Goal: Task Accomplishment & Management: Use online tool/utility

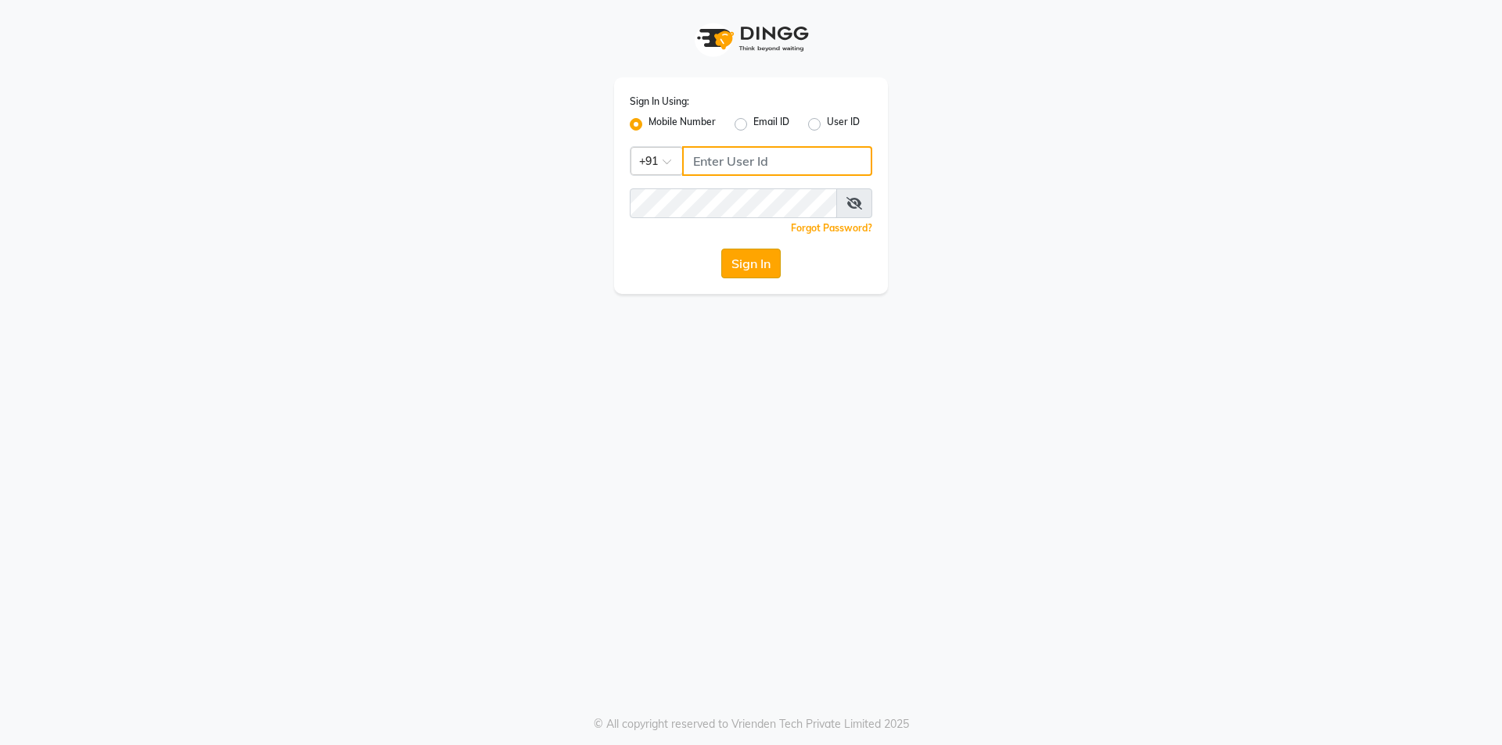
type input "7203090146"
click at [749, 275] on button "Sign In" at bounding box center [750, 264] width 59 height 30
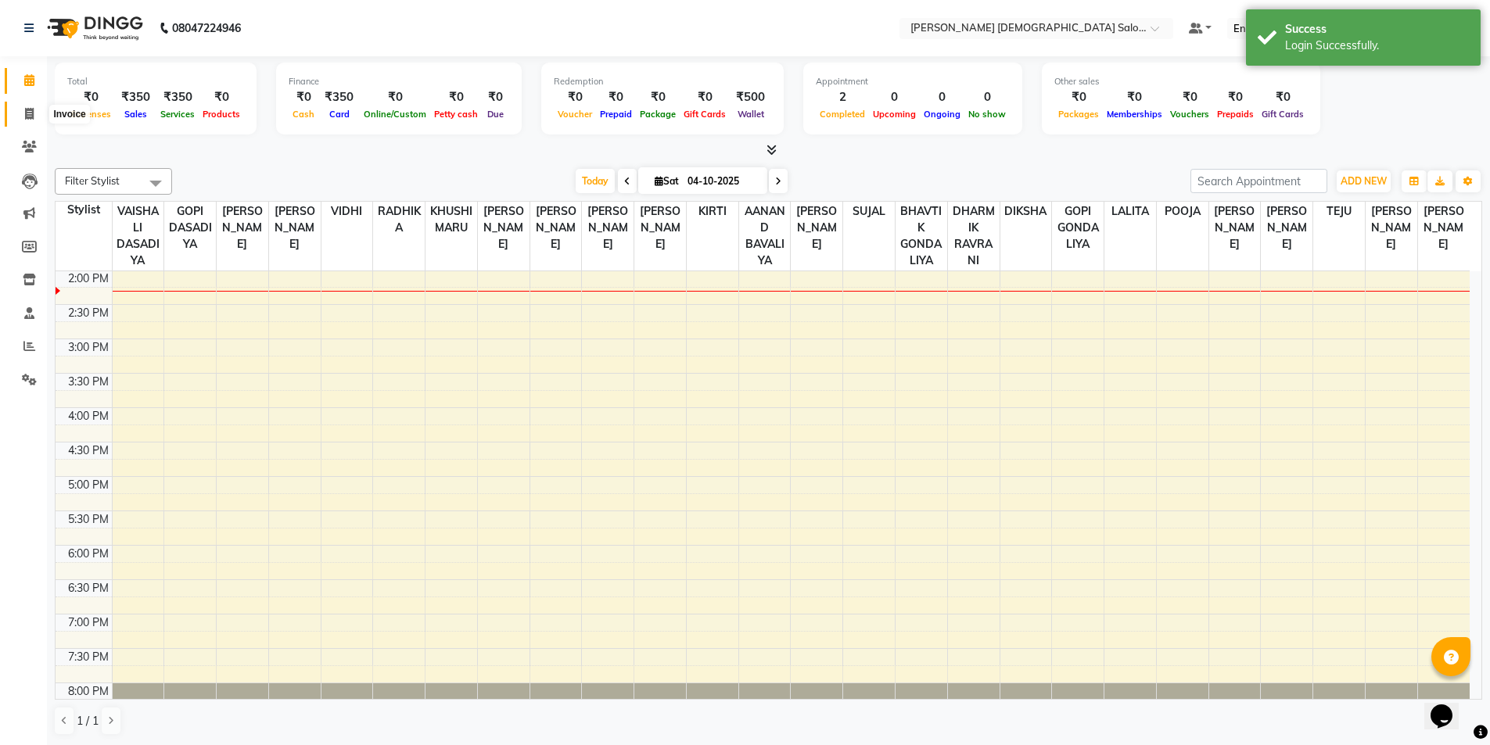
click at [22, 115] on span at bounding box center [29, 115] width 27 height 18
select select "7542"
select select "service"
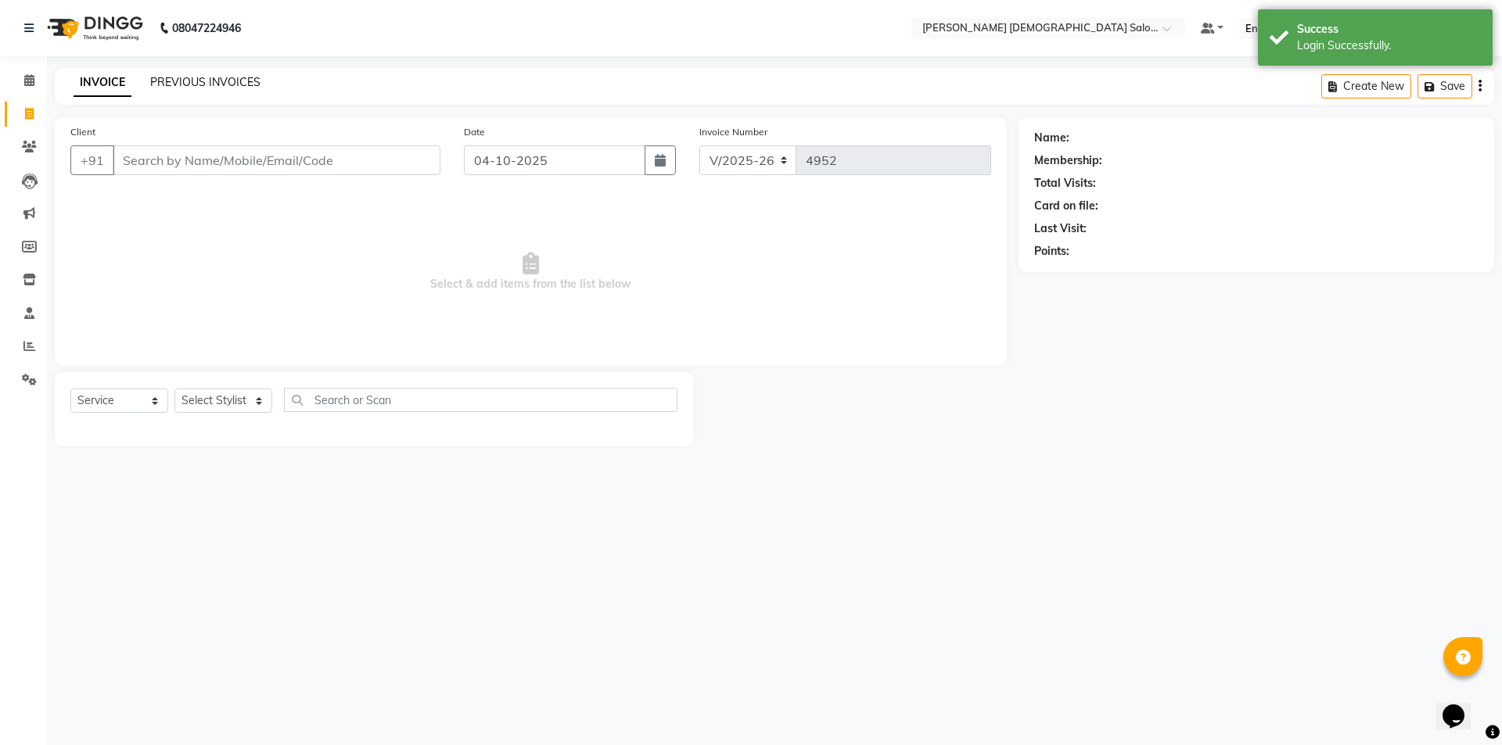
click at [185, 82] on link "PREVIOUS INVOICES" at bounding box center [205, 82] width 110 height 14
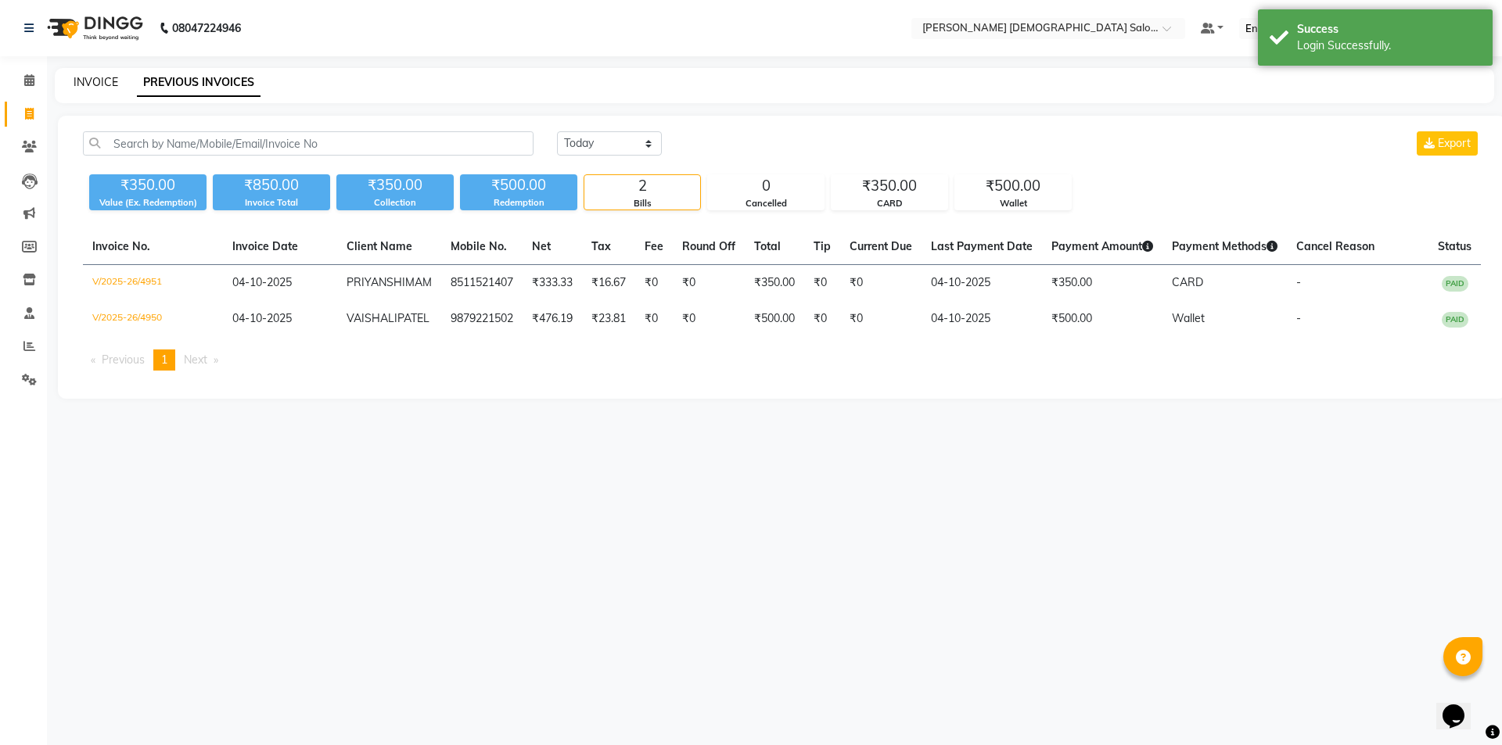
click at [101, 84] on link "INVOICE" at bounding box center [96, 82] width 45 height 14
select select "7542"
select select "service"
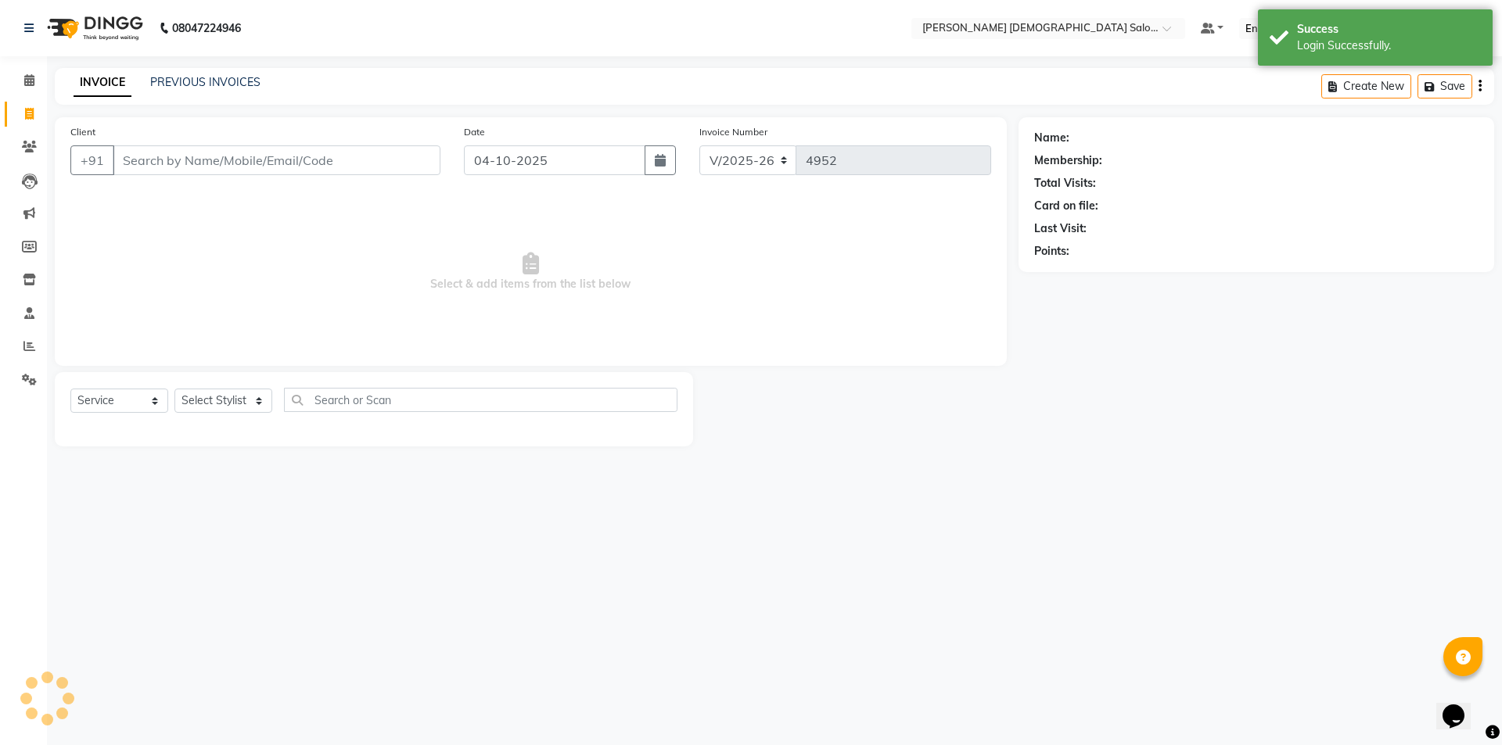
click at [198, 149] on input "Client" at bounding box center [277, 160] width 328 height 30
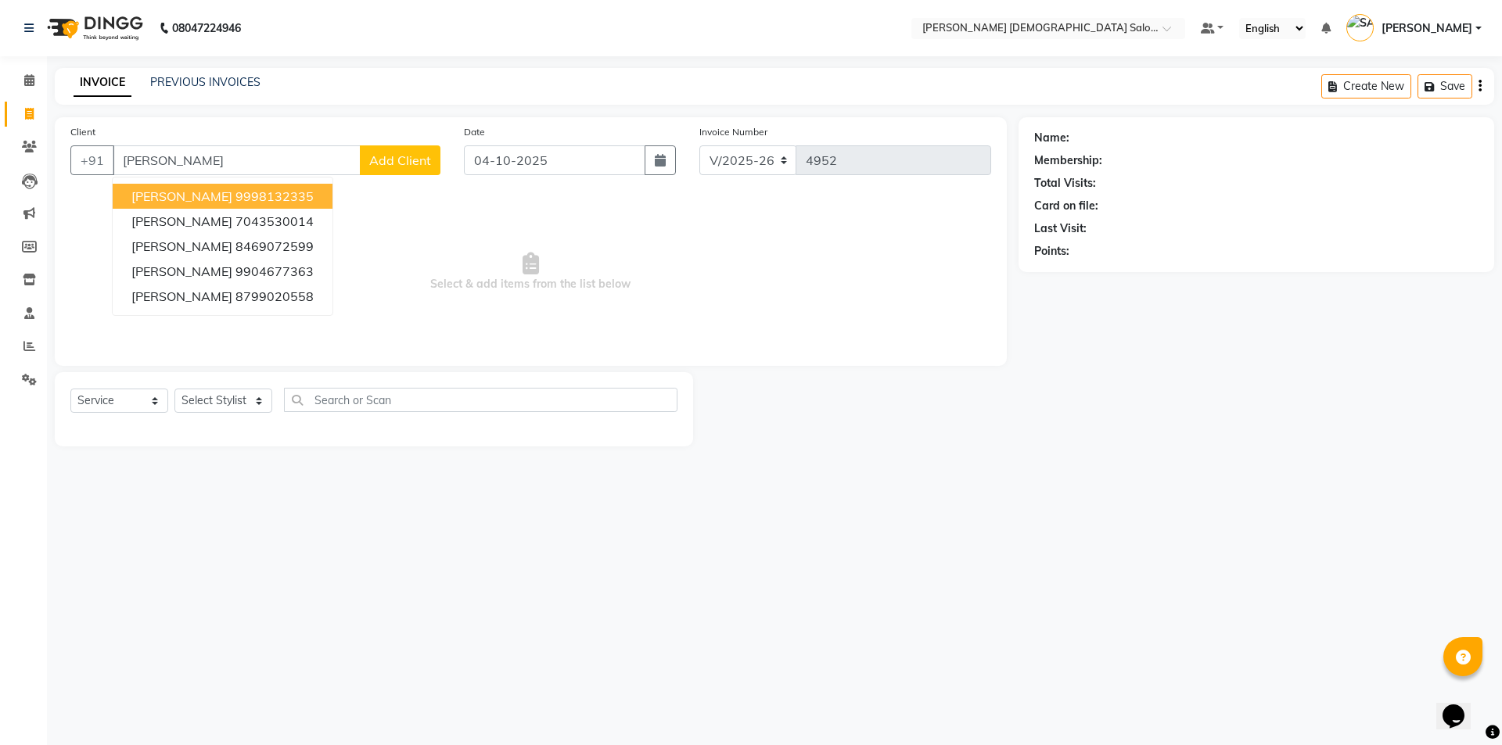
click at [238, 203] on ngb-highlight "9998132335" at bounding box center [274, 197] width 78 height 16
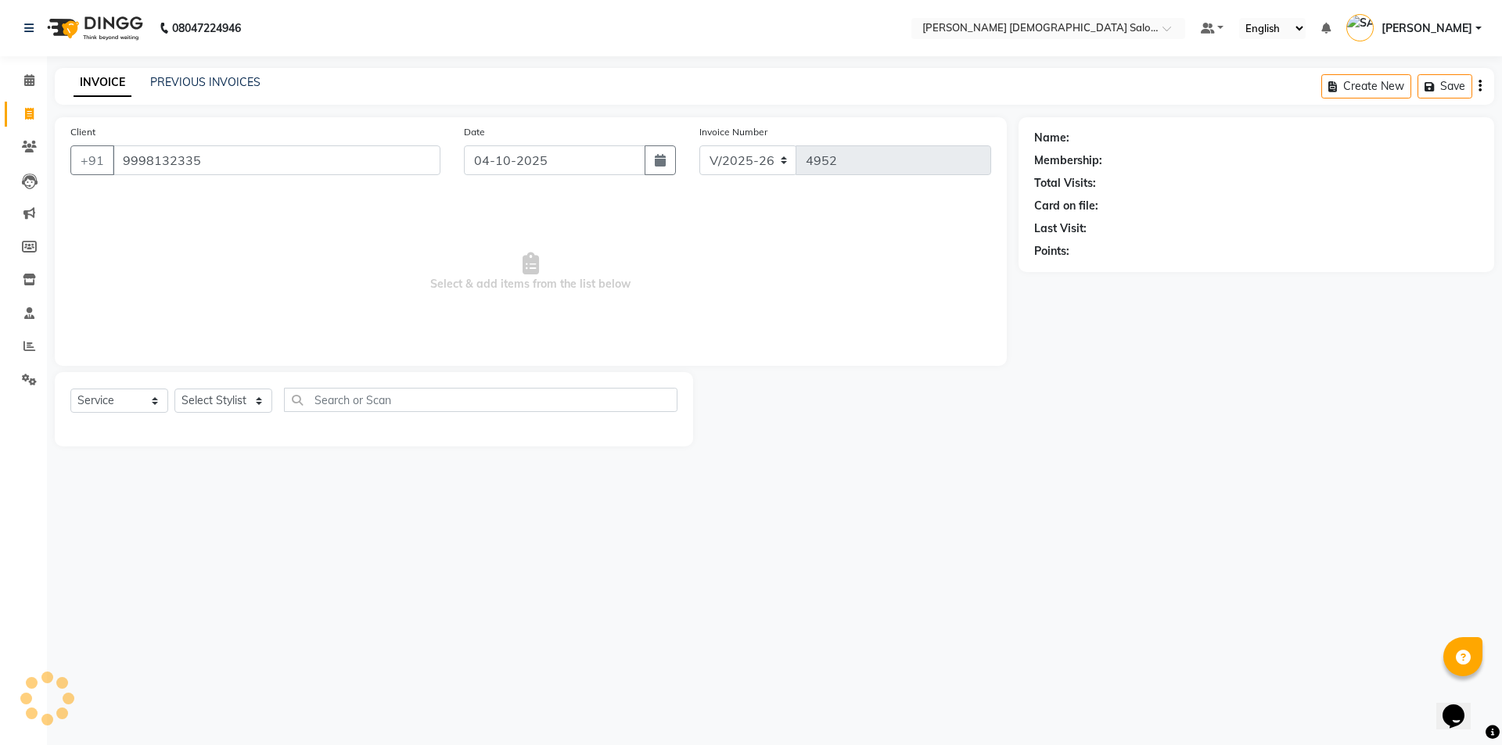
type input "9998132335"
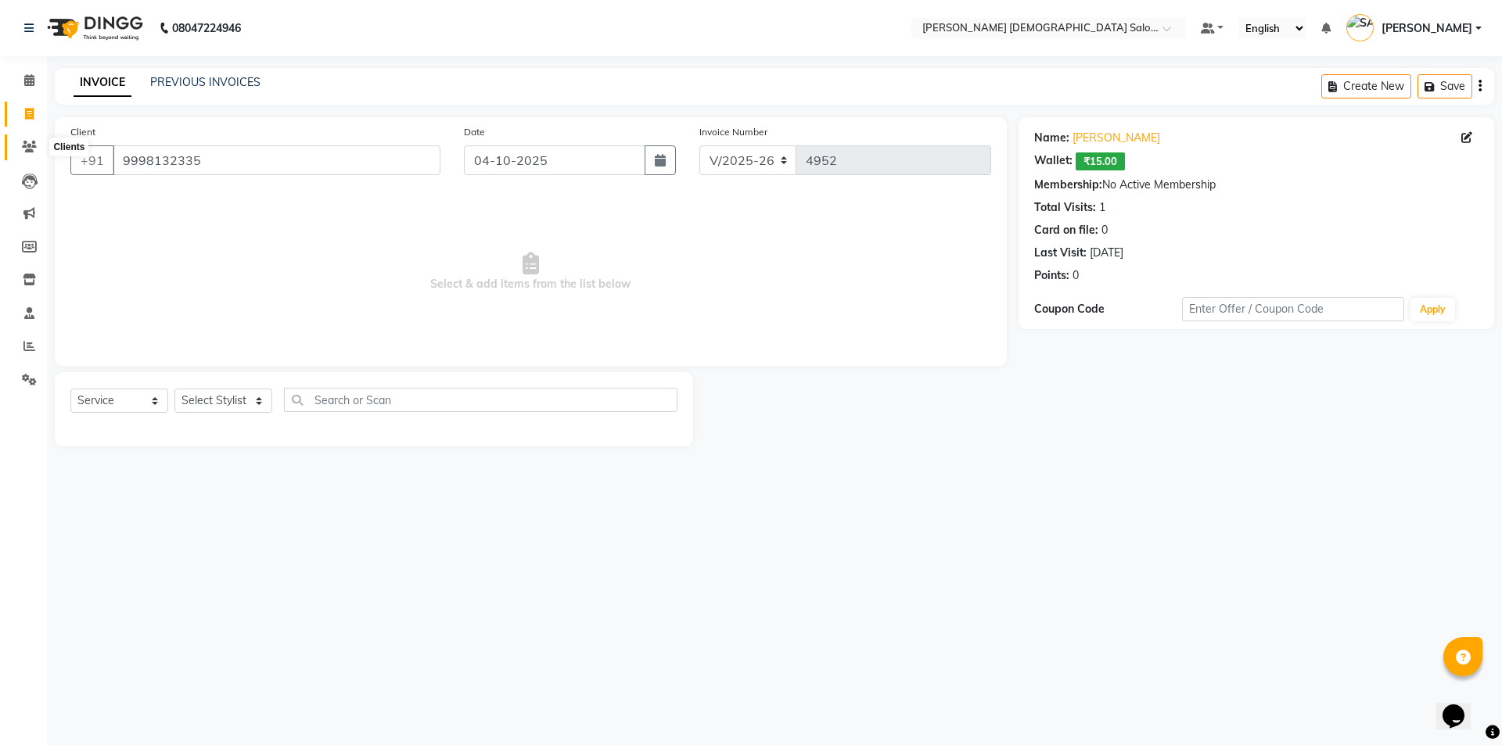
click at [32, 147] on icon at bounding box center [29, 147] width 15 height 12
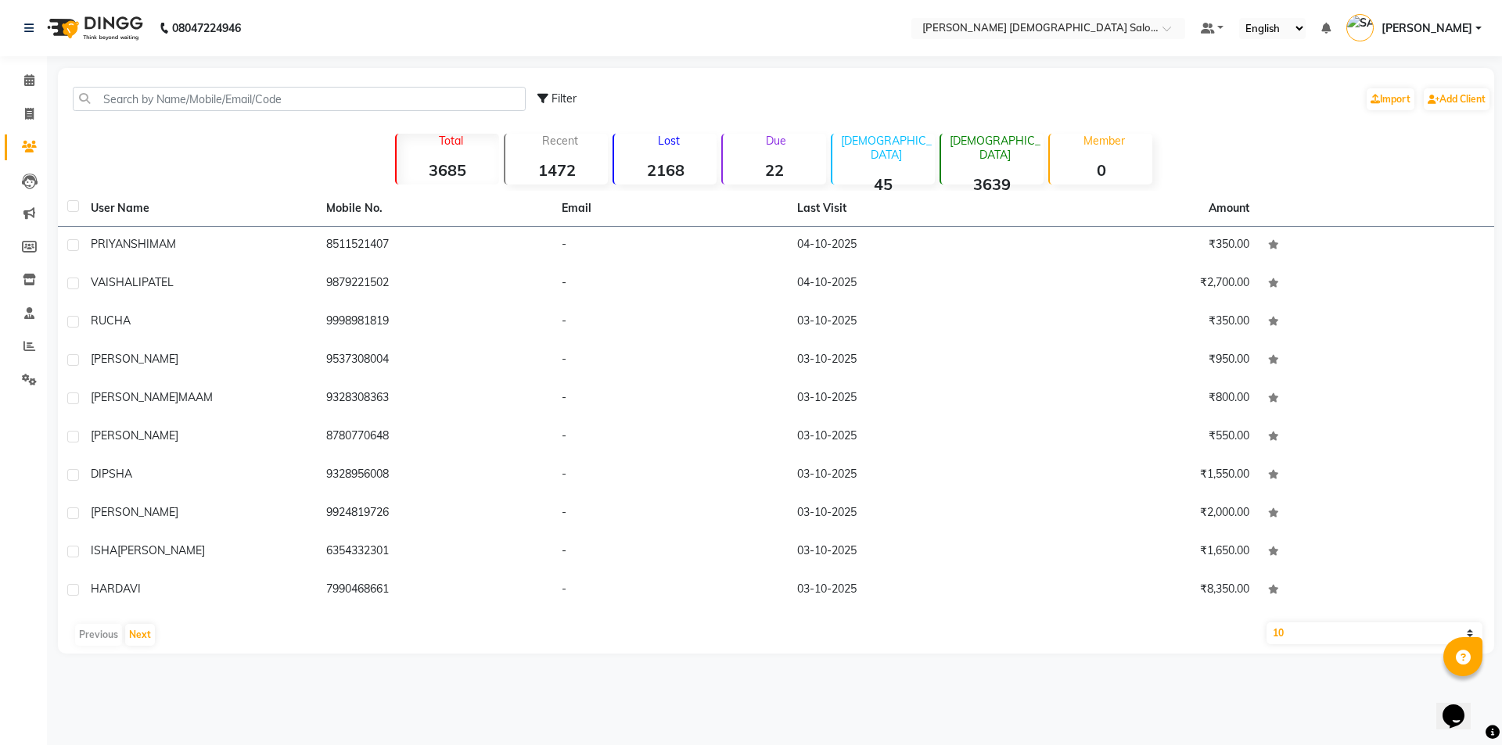
click at [799, 145] on p "Due" at bounding box center [775, 141] width 99 height 14
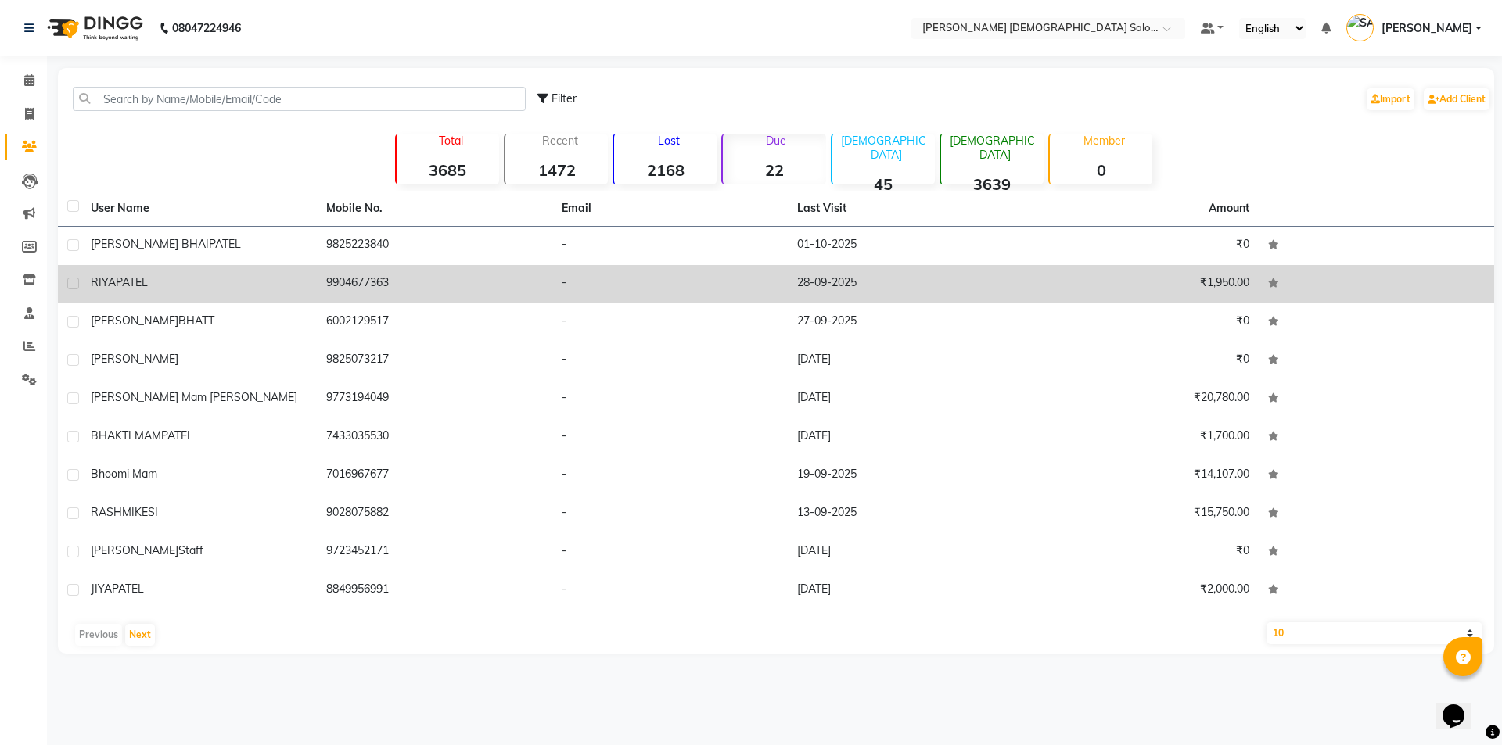
click at [287, 272] on td "RIYA PATEL" at bounding box center [198, 284] width 235 height 38
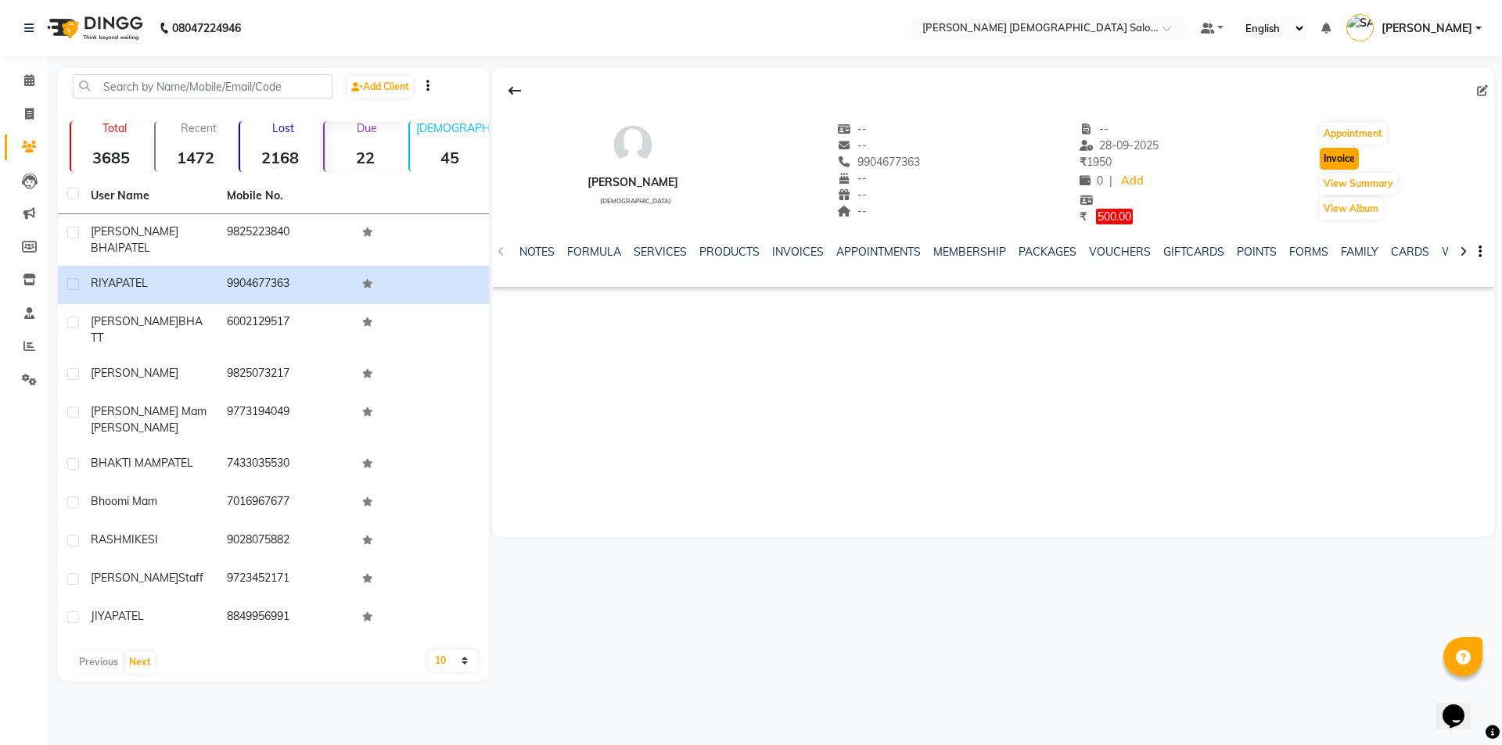
click at [1345, 155] on button "Invoice" at bounding box center [1339, 159] width 39 height 22
select select "7542"
select select "service"
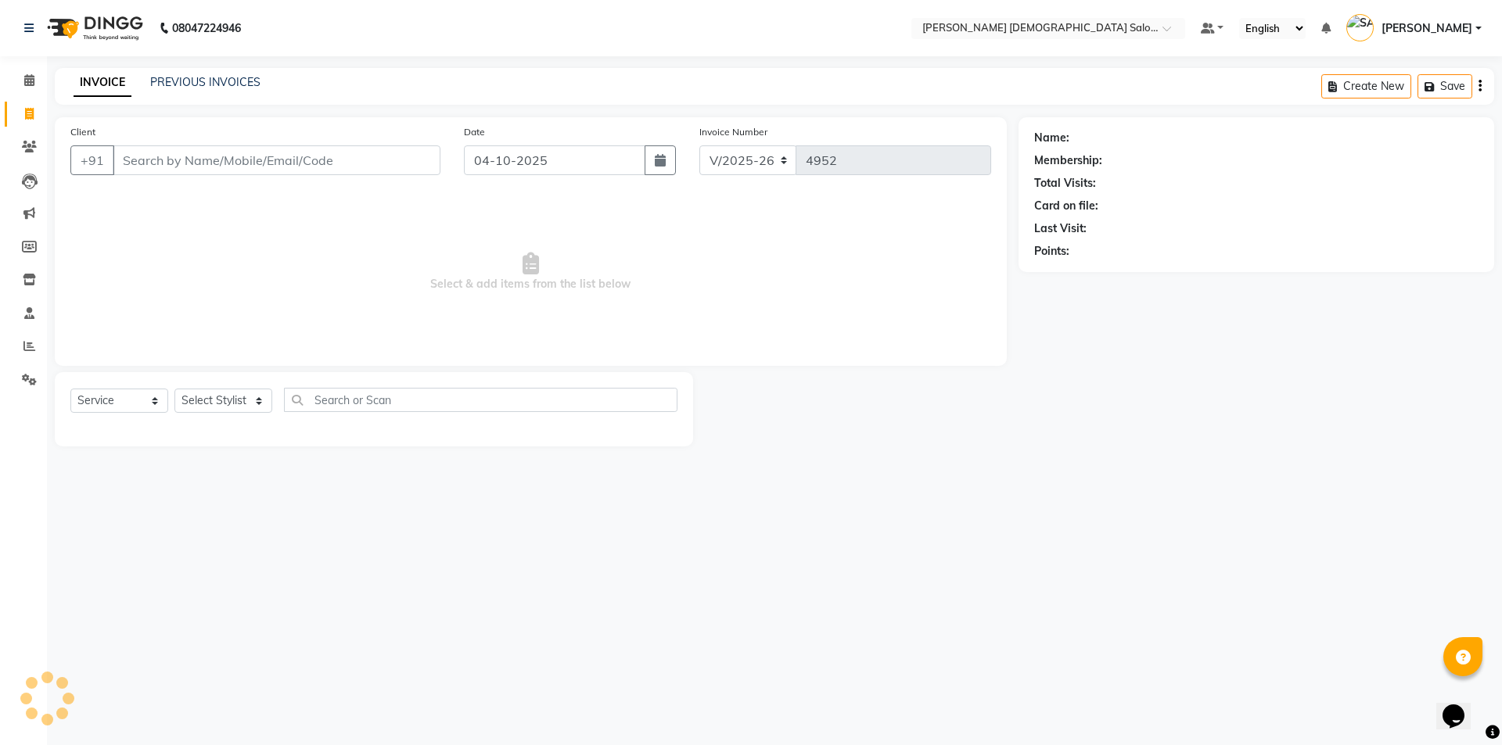
type input "9904677363"
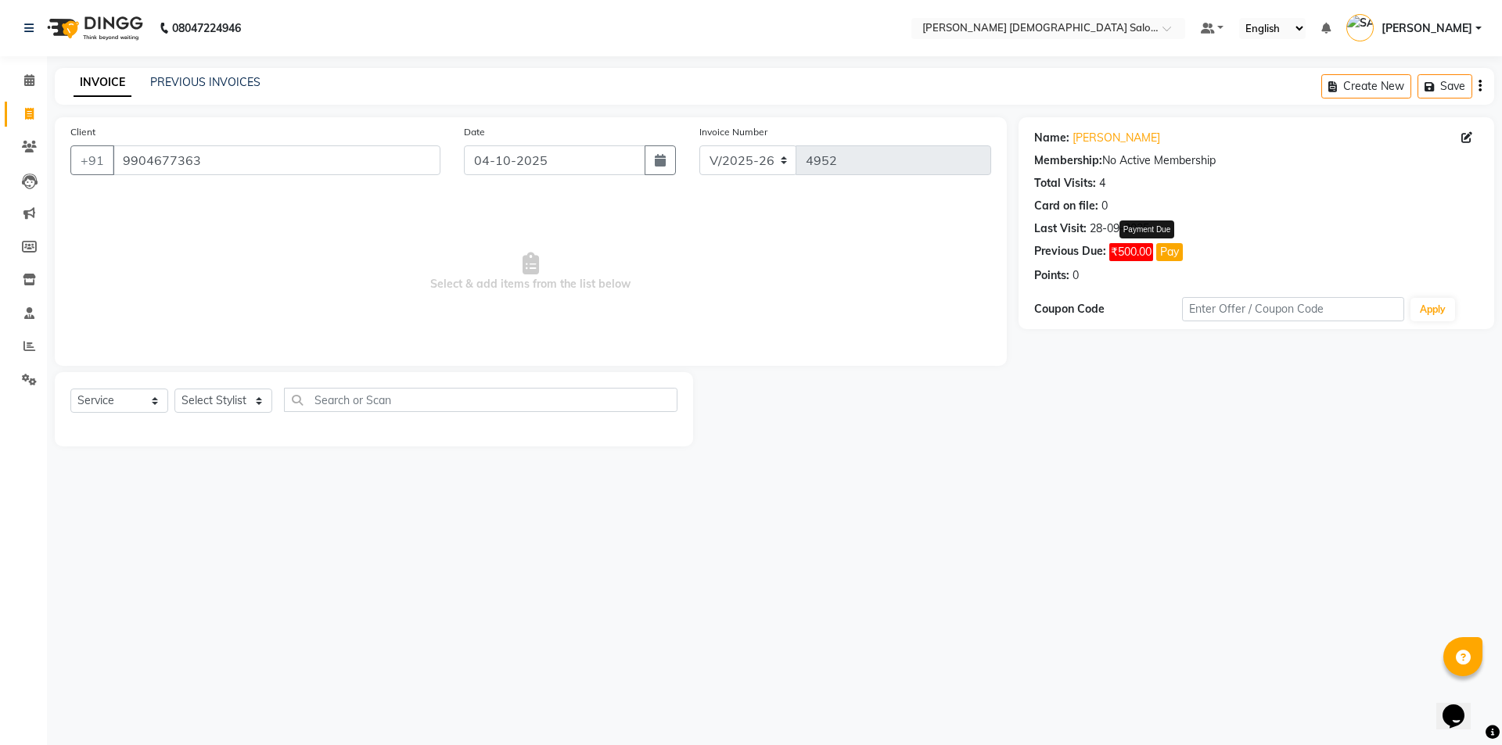
click at [1175, 246] on button "Pay" at bounding box center [1169, 252] width 27 height 18
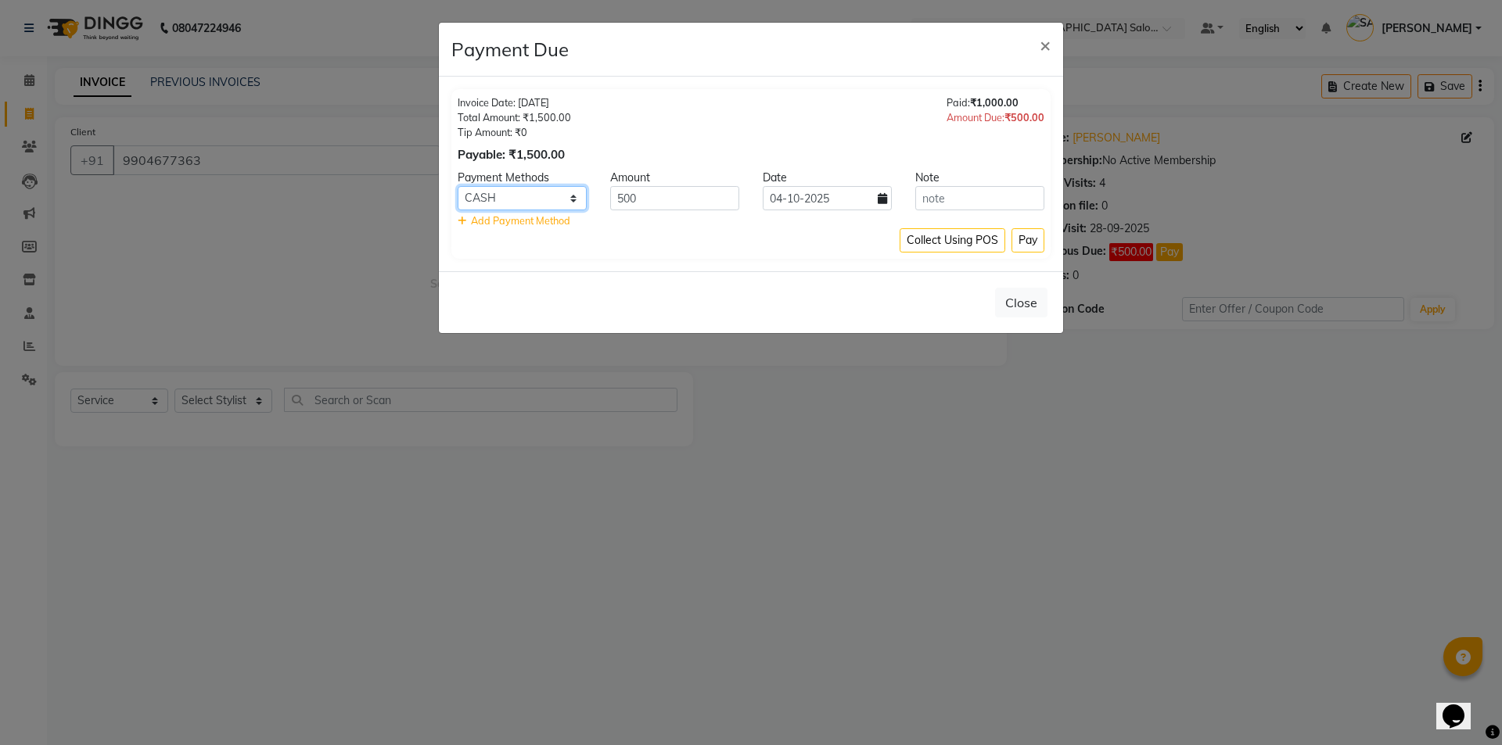
click at [500, 201] on select "CARD CASH ONLINE" at bounding box center [522, 198] width 129 height 24
select select "2"
click at [458, 186] on select "CARD CASH ONLINE" at bounding box center [522, 198] width 129 height 24
click at [1029, 235] on button "Pay" at bounding box center [1027, 240] width 33 height 24
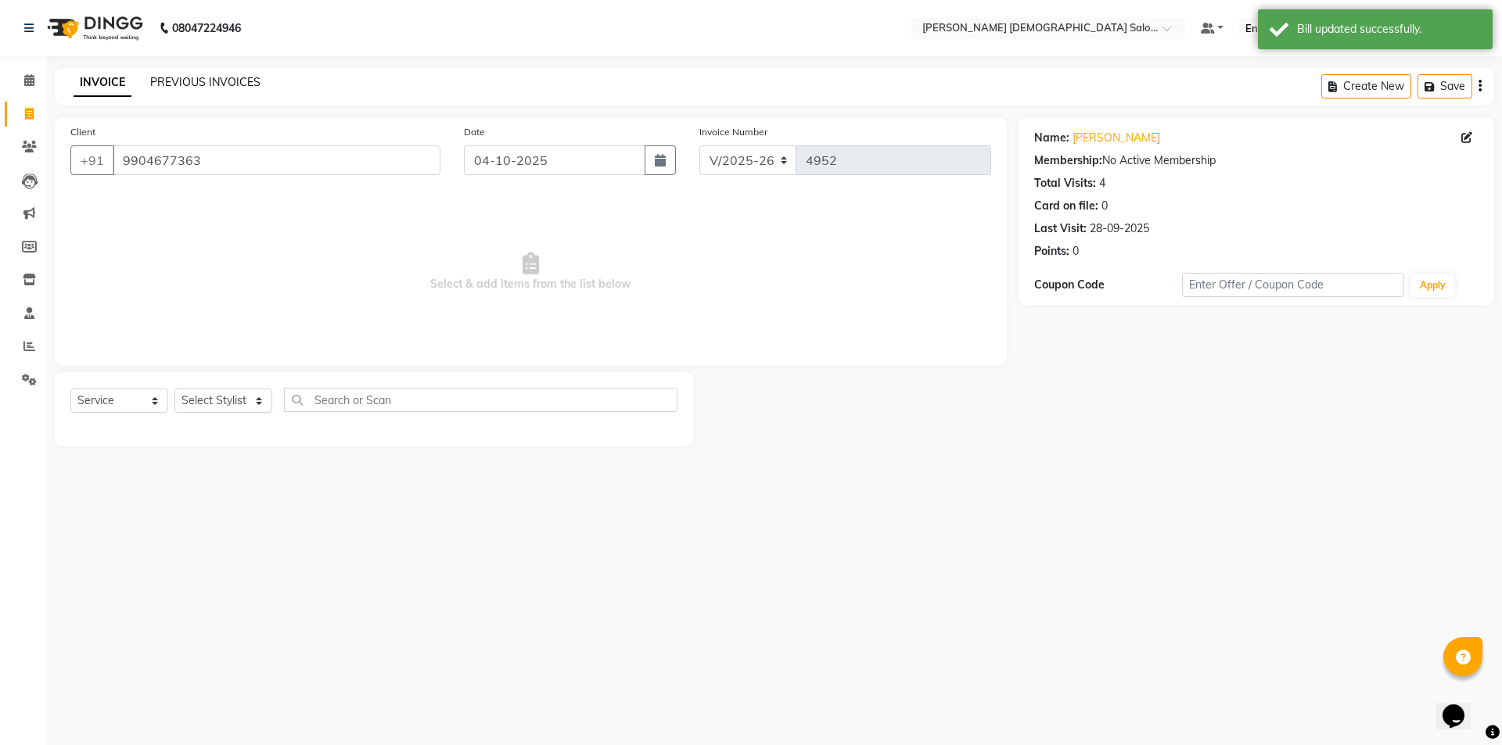
click at [210, 78] on link "PREVIOUS INVOICES" at bounding box center [205, 82] width 110 height 14
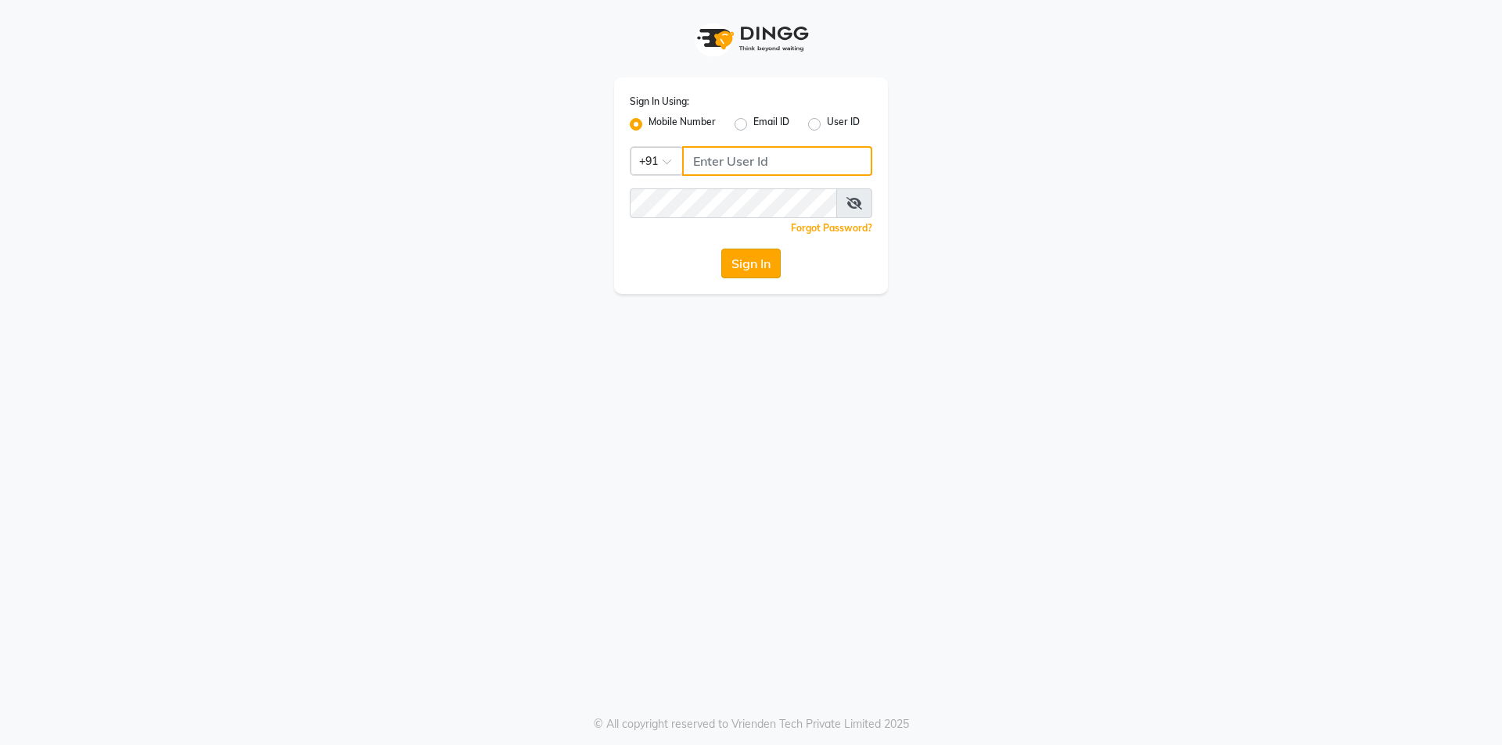
type input "7203090146"
click at [760, 274] on button "Sign In" at bounding box center [750, 264] width 59 height 30
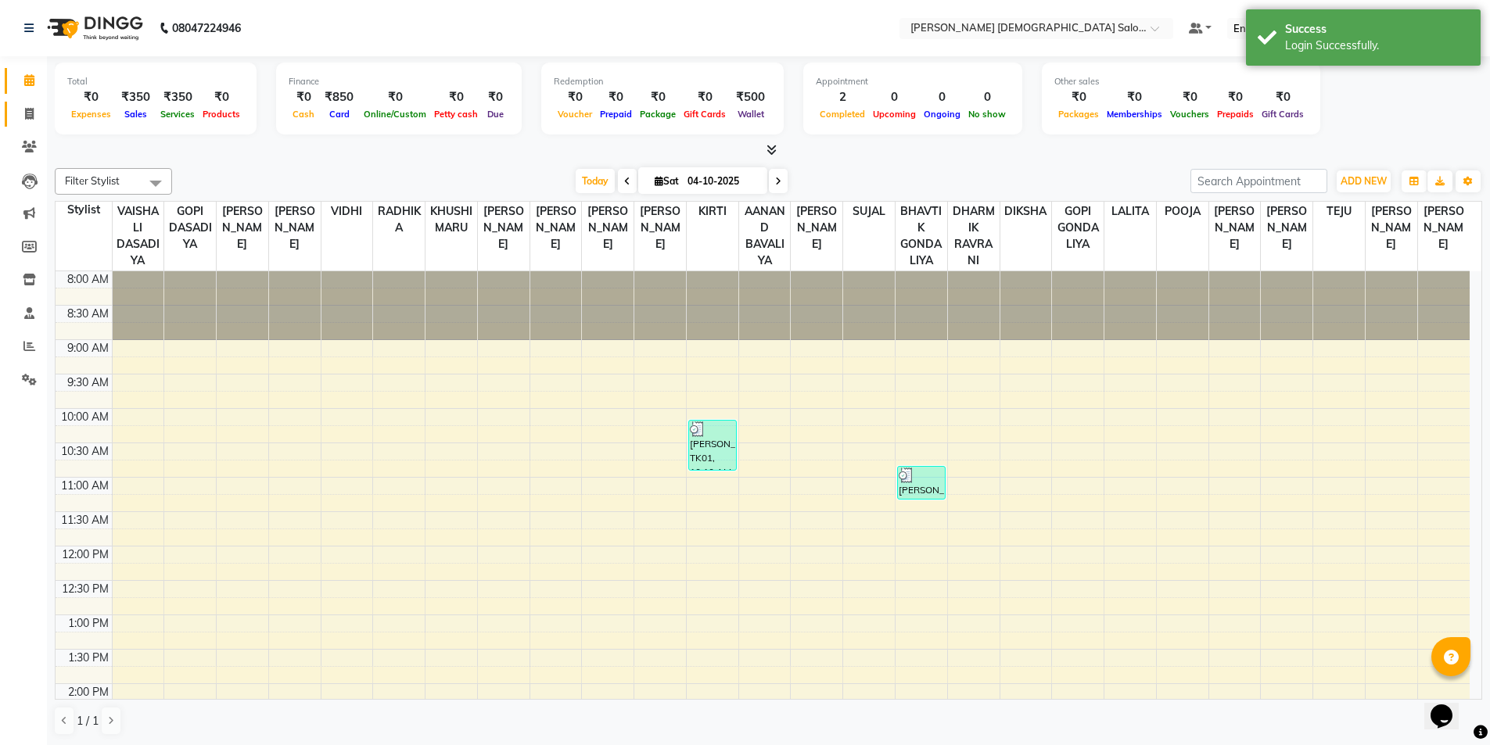
click at [31, 123] on link "Invoice" at bounding box center [24, 115] width 38 height 26
select select "7542"
select select "service"
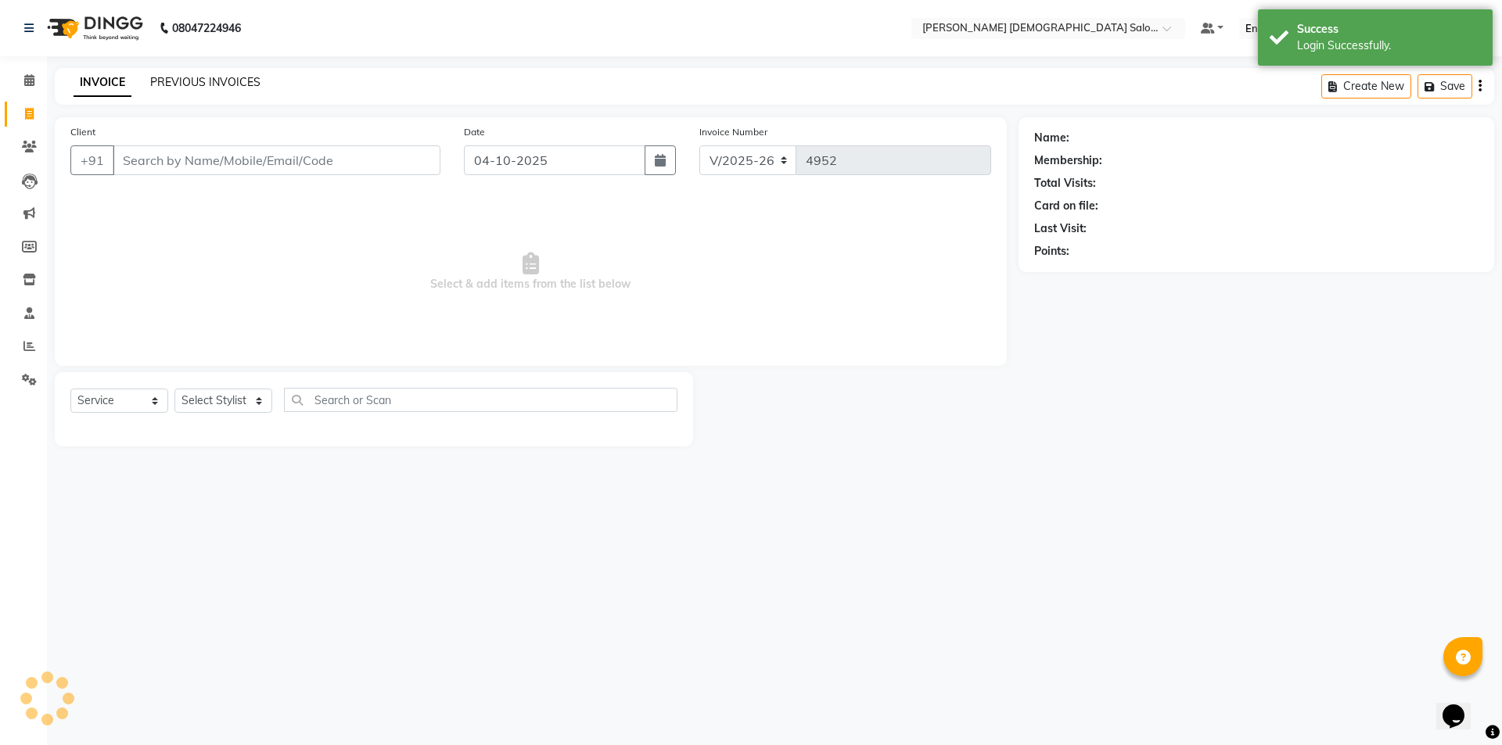
click at [196, 75] on link "PREVIOUS INVOICES" at bounding box center [205, 82] width 110 height 14
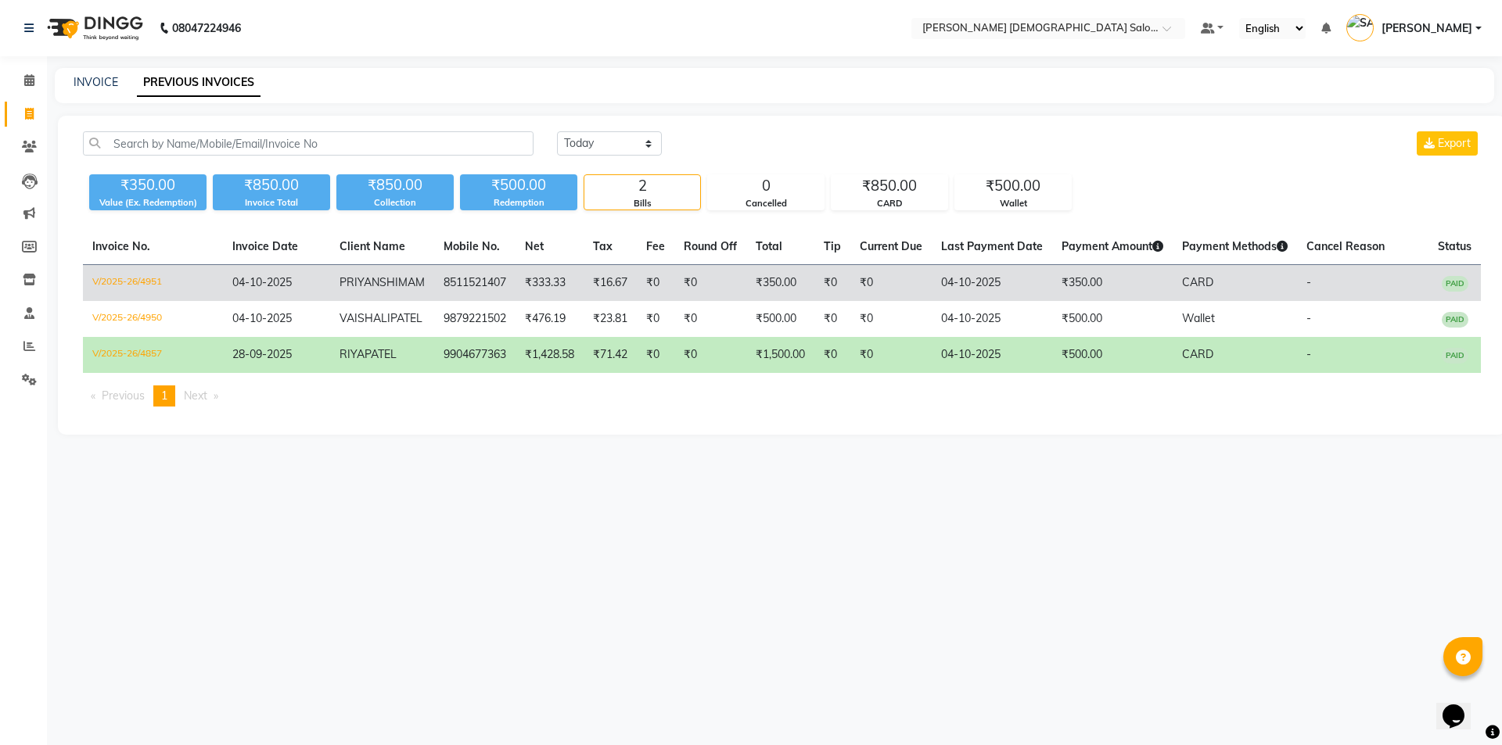
click at [729, 285] on td "₹0" at bounding box center [710, 283] width 72 height 37
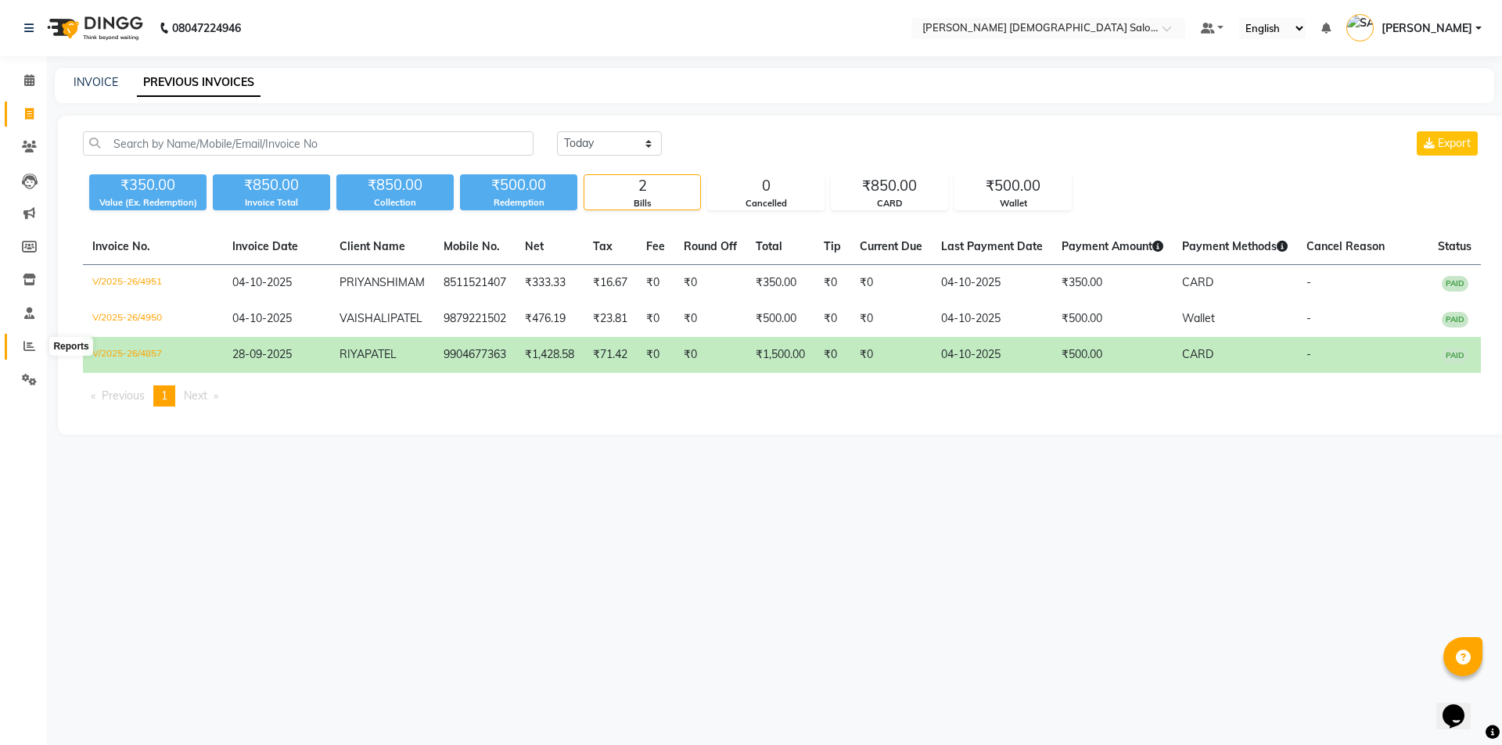
click at [27, 349] on icon at bounding box center [29, 346] width 12 height 12
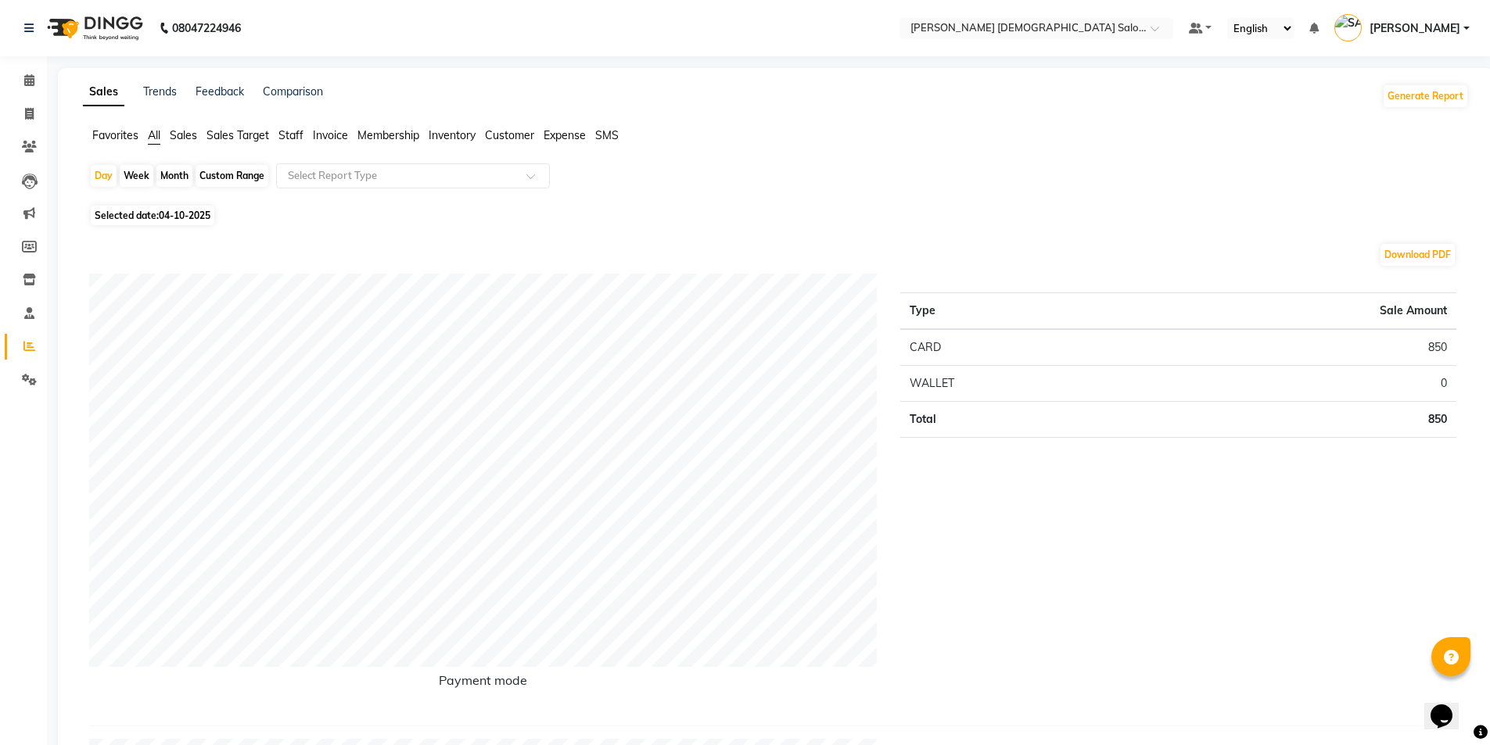
click at [289, 136] on span "Staff" at bounding box center [290, 135] width 25 height 14
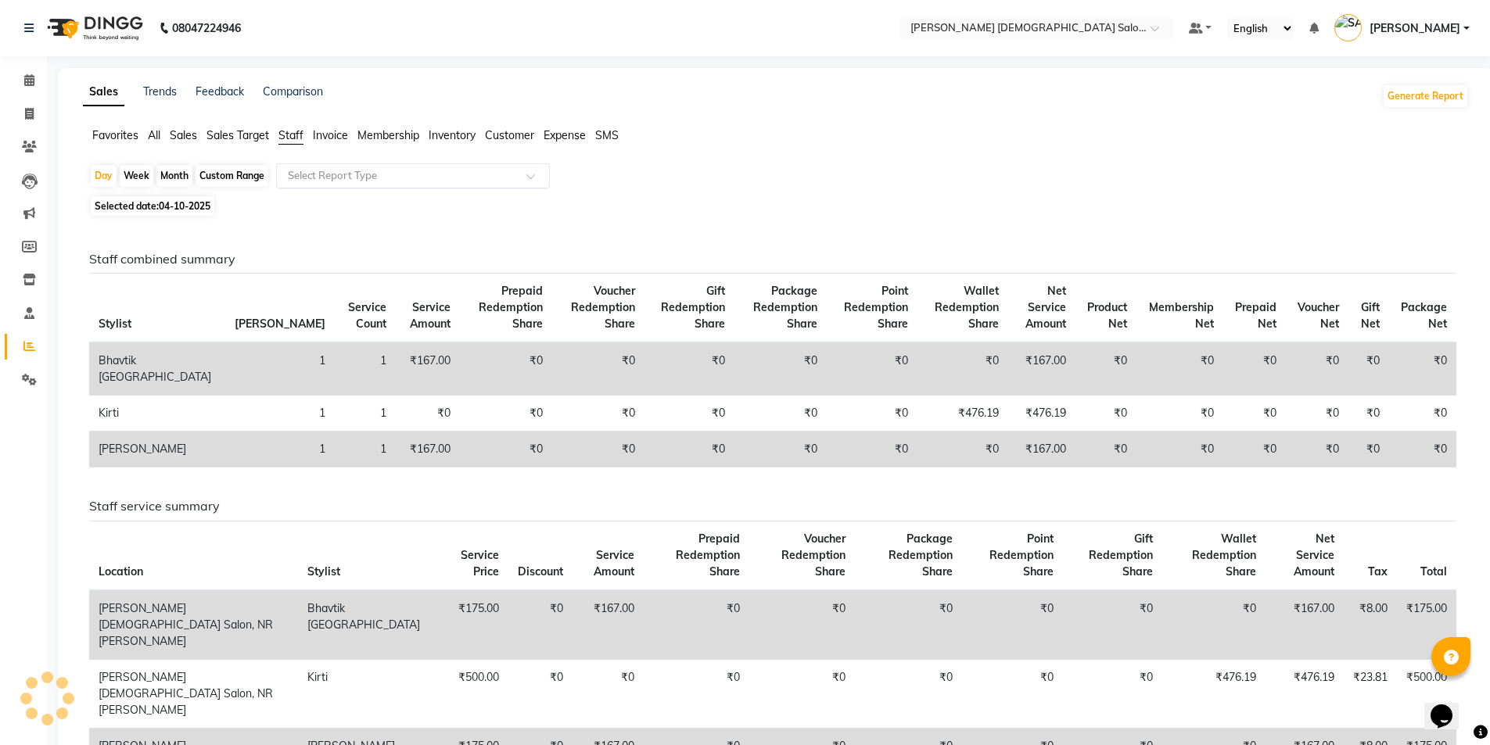
click at [297, 165] on div "Select Report Type" at bounding box center [413, 175] width 274 height 25
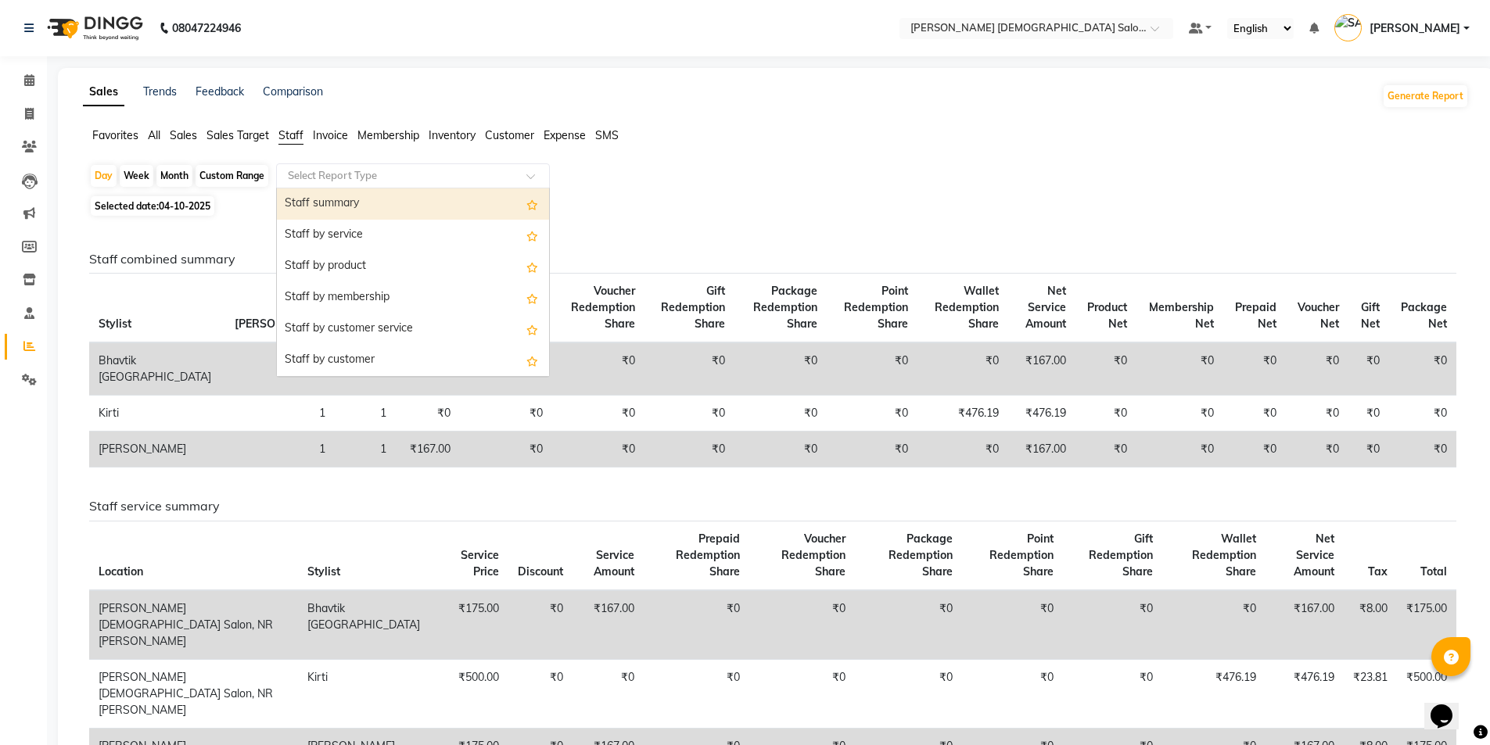
click at [299, 202] on div "Staff summary" at bounding box center [413, 204] width 272 height 31
select select "full_report"
select select "csv"
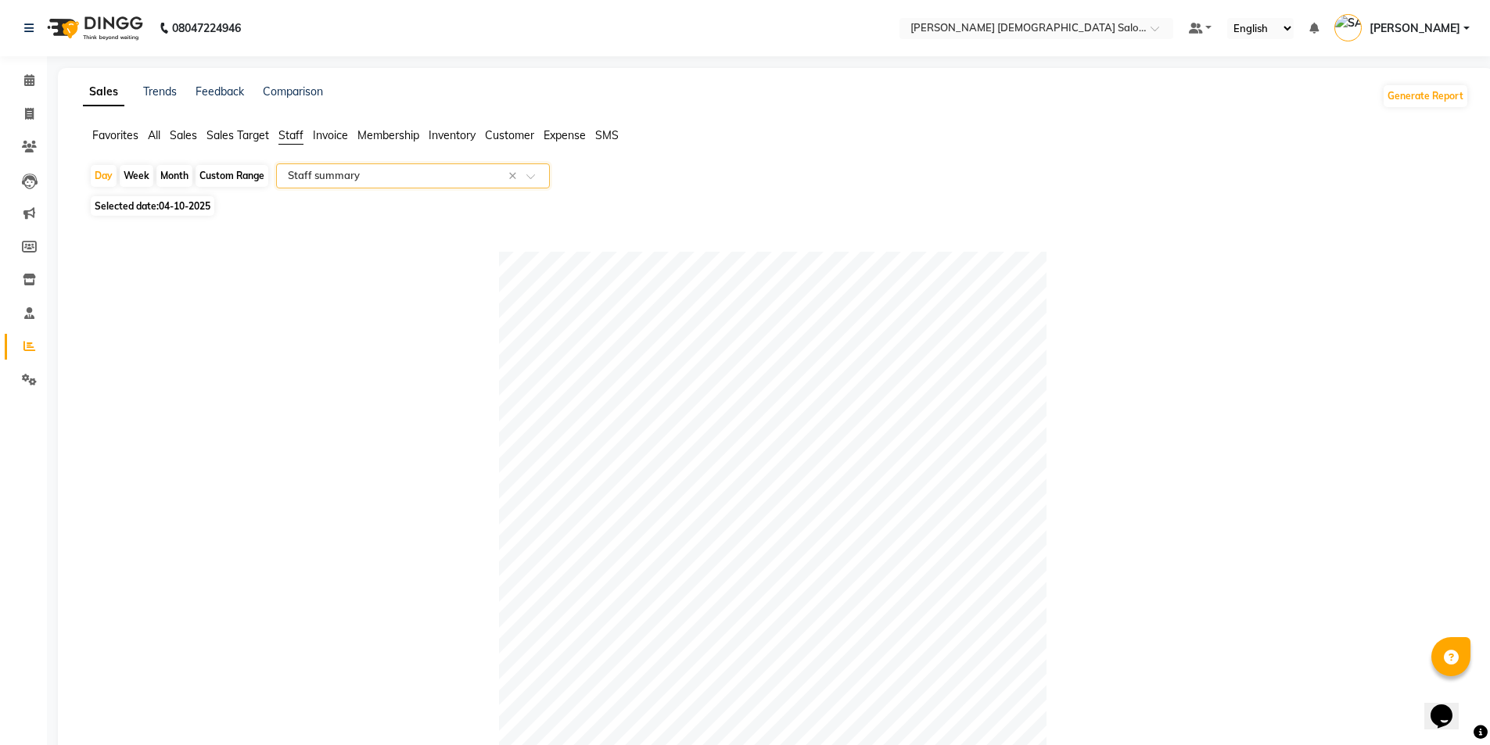
click at [174, 176] on div "Month" at bounding box center [174, 176] width 36 height 22
select select "10"
select select "2025"
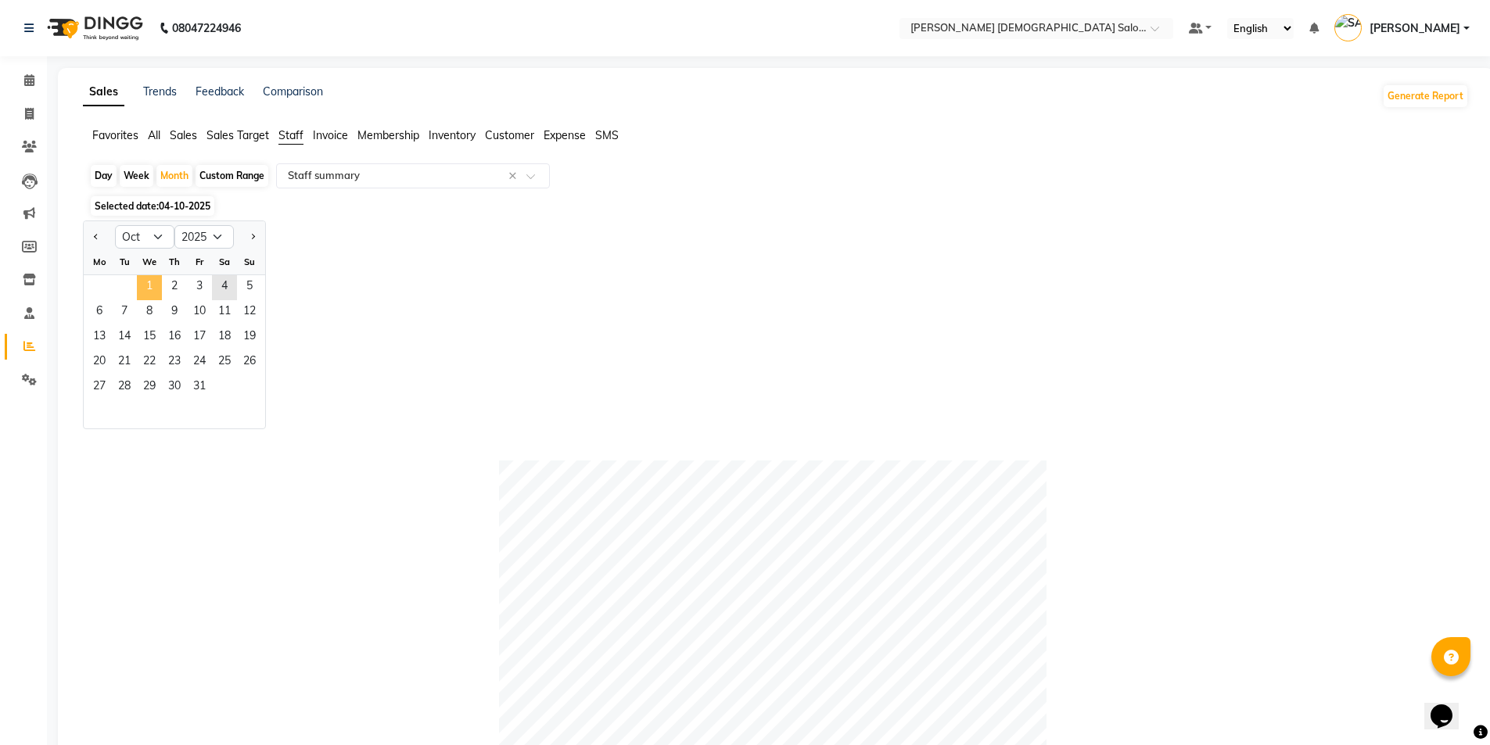
click at [143, 291] on span "1" at bounding box center [149, 287] width 25 height 25
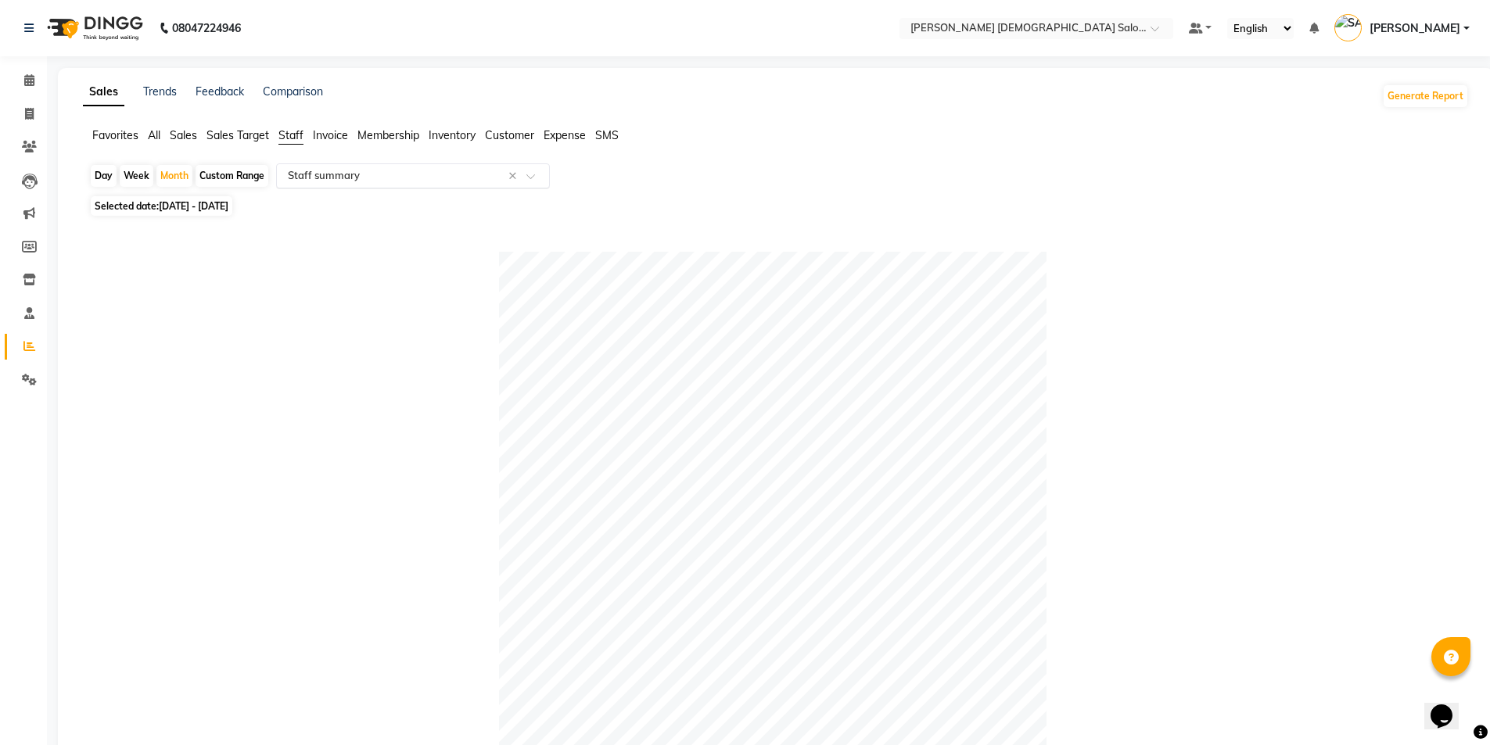
click at [384, 174] on input "text" at bounding box center [397, 176] width 225 height 16
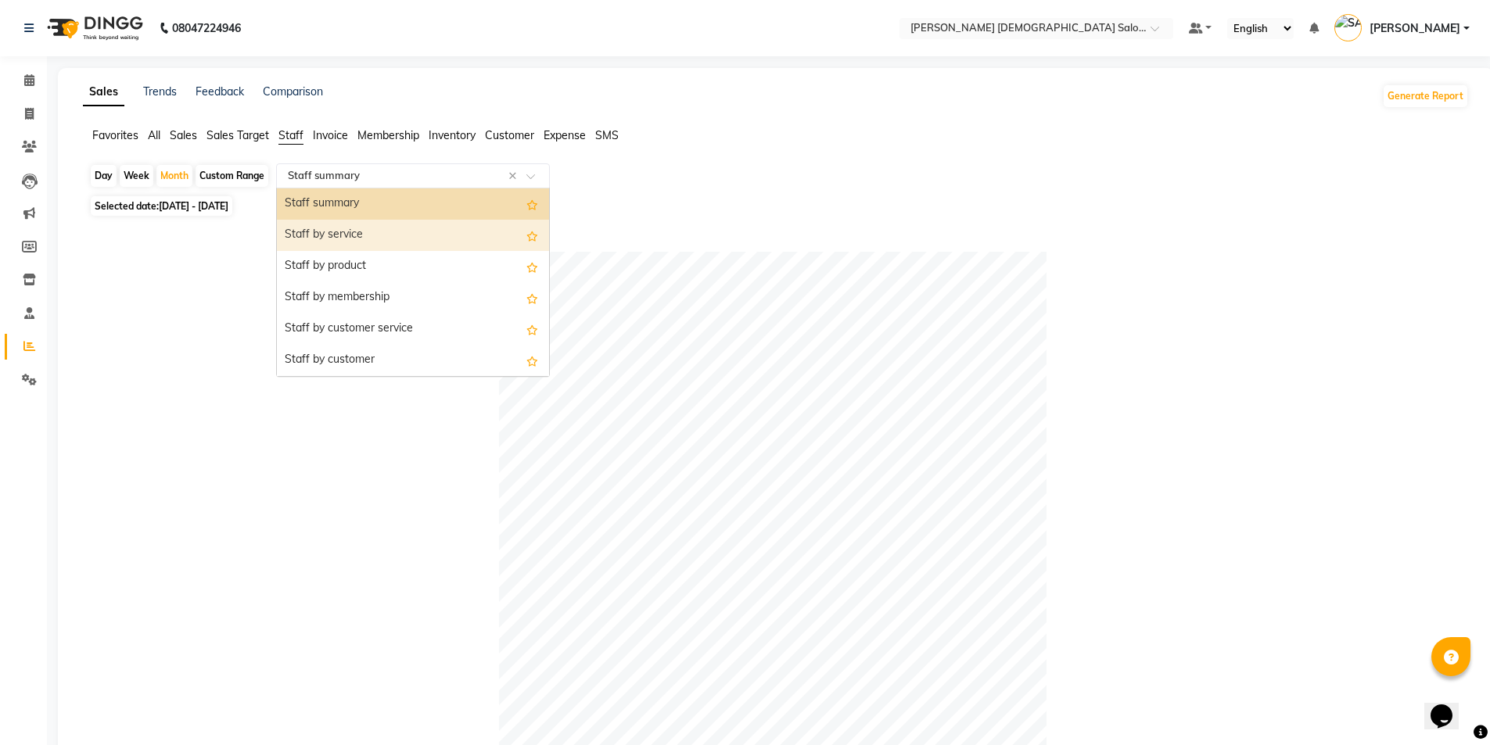
click at [376, 235] on div "Staff by service" at bounding box center [413, 235] width 272 height 31
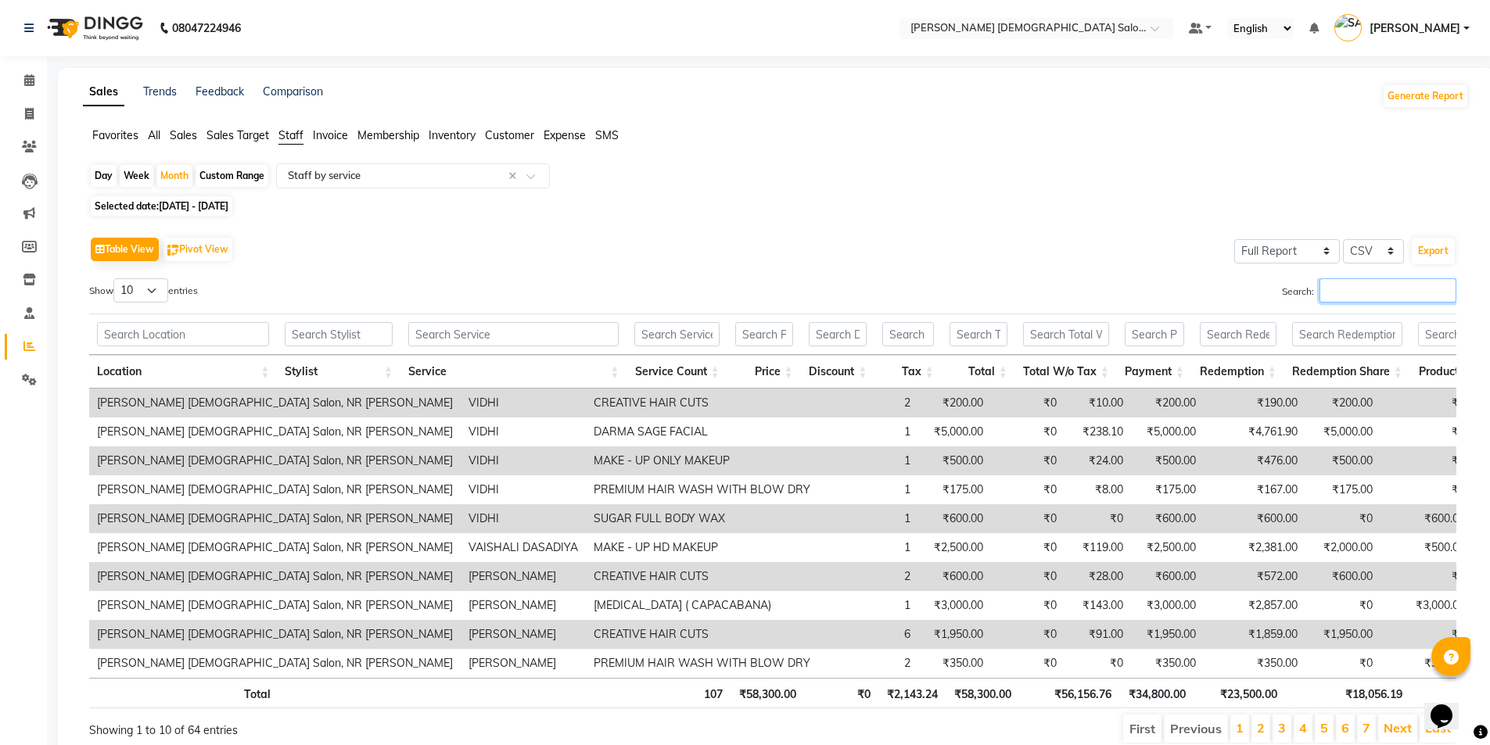
click at [1363, 296] on input "Search:" at bounding box center [1388, 290] width 137 height 24
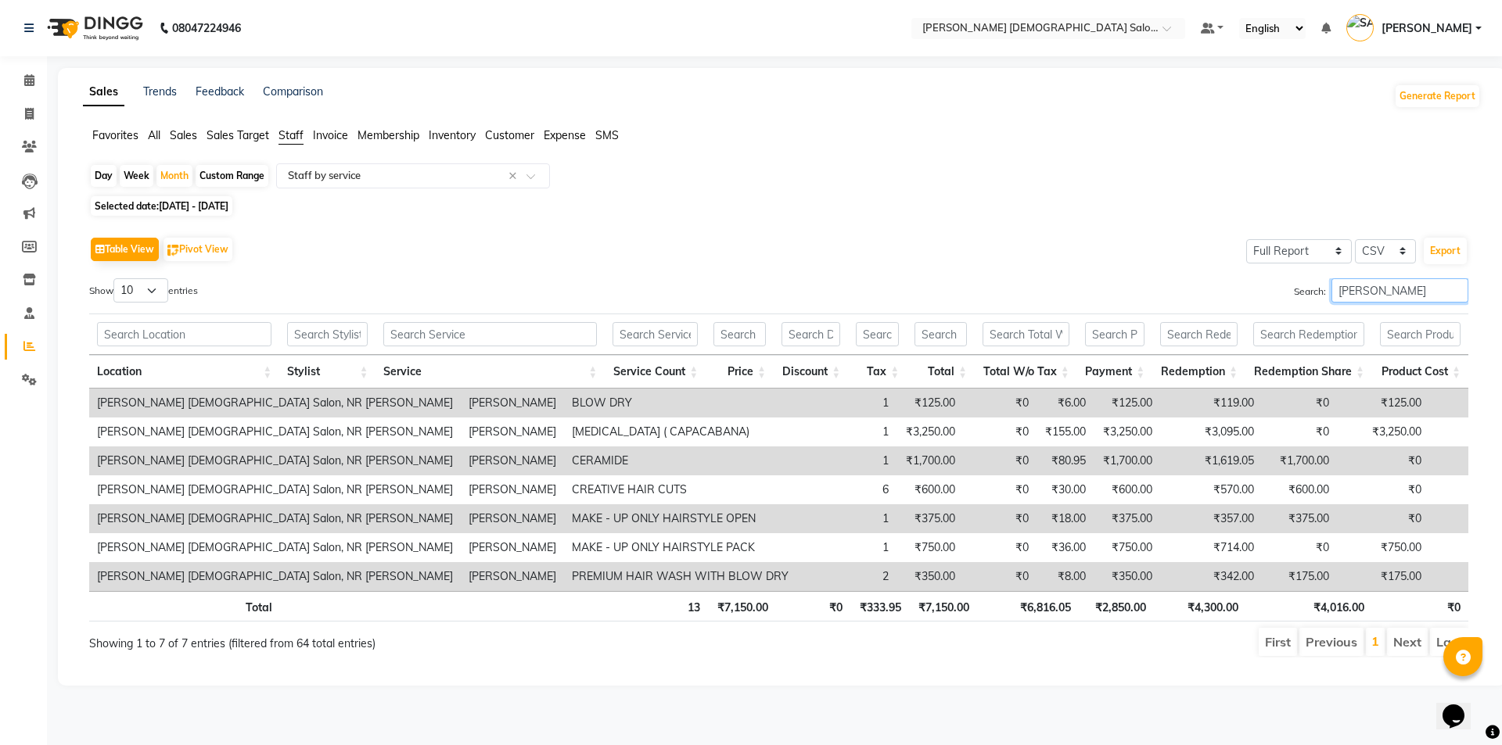
type input "[PERSON_NAME]"
drag, startPoint x: 146, startPoint y: 282, endPoint x: 138, endPoint y: 301, distance: 21.4
click at [146, 283] on select "10 25 50 100" at bounding box center [140, 290] width 55 height 24
select select "100"
click at [116, 278] on select "10 25 50 100" at bounding box center [140, 290] width 55 height 24
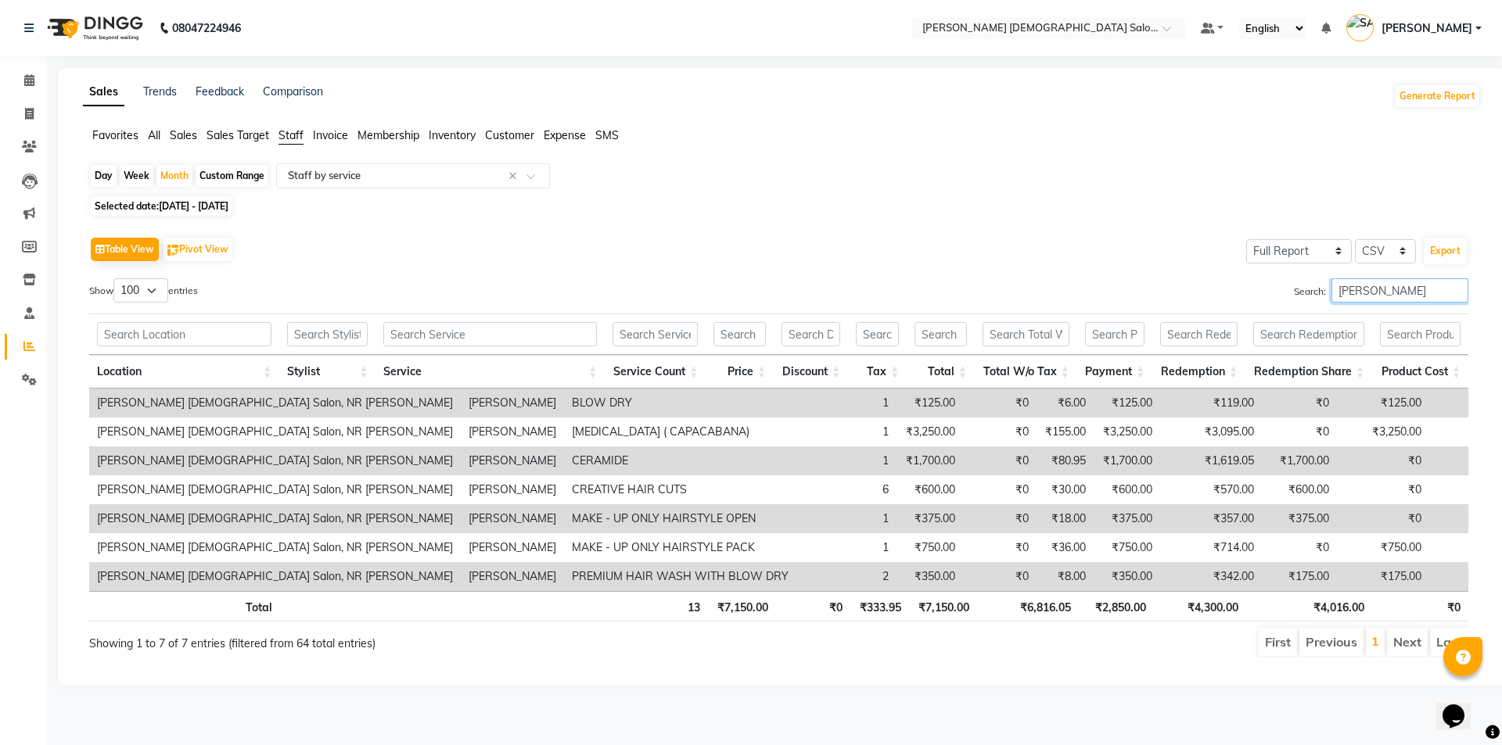
click at [1392, 293] on input "[PERSON_NAME]" at bounding box center [1399, 290] width 137 height 24
type input "M"
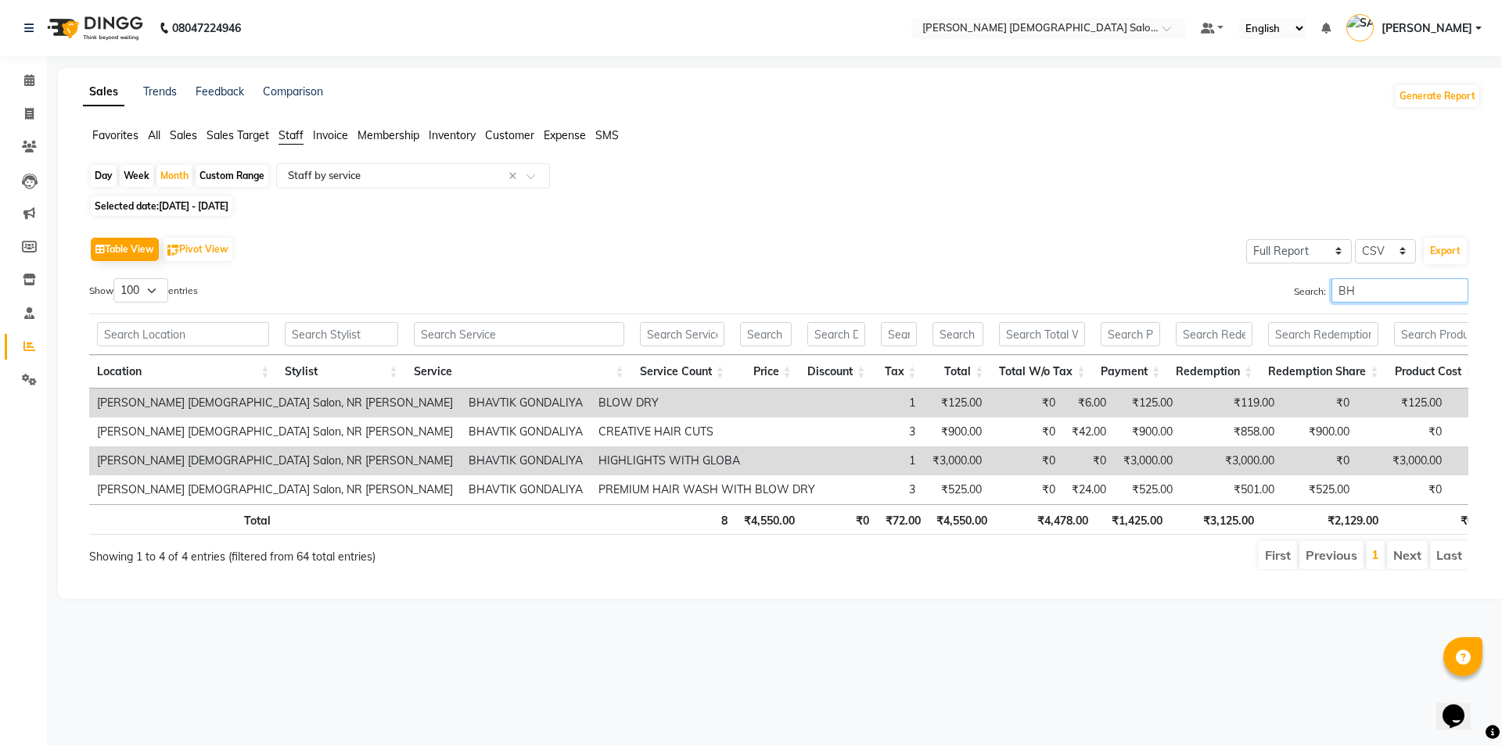
type input "B"
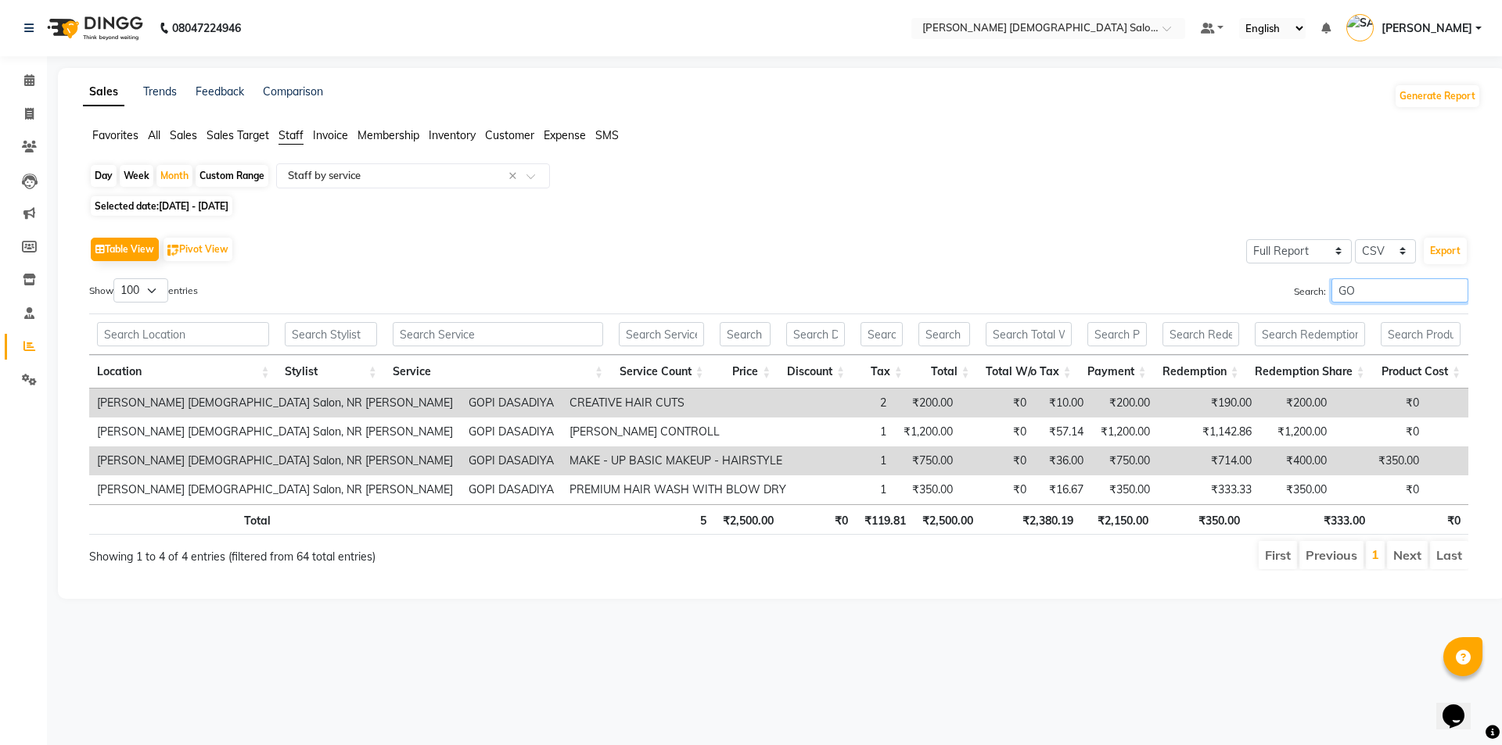
type input "G"
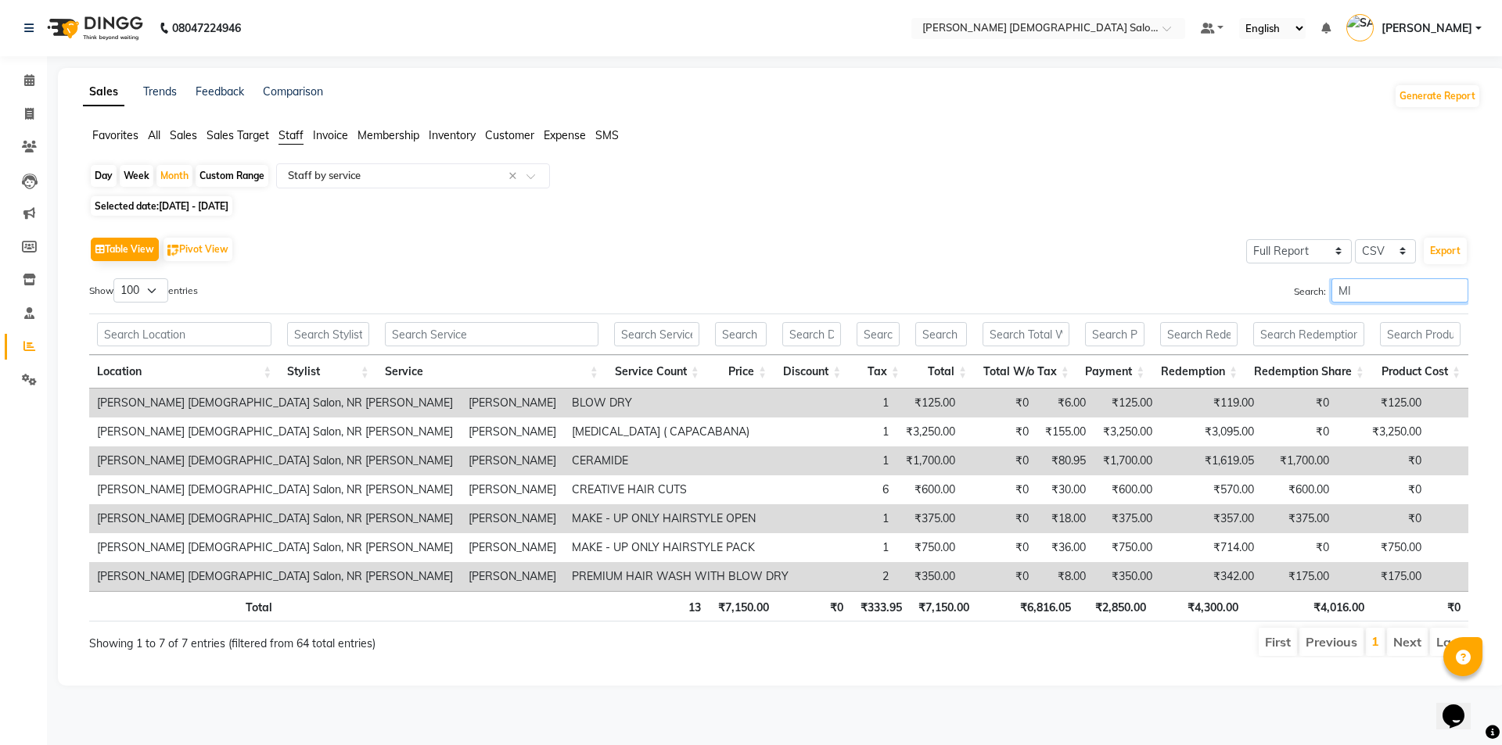
type input "M"
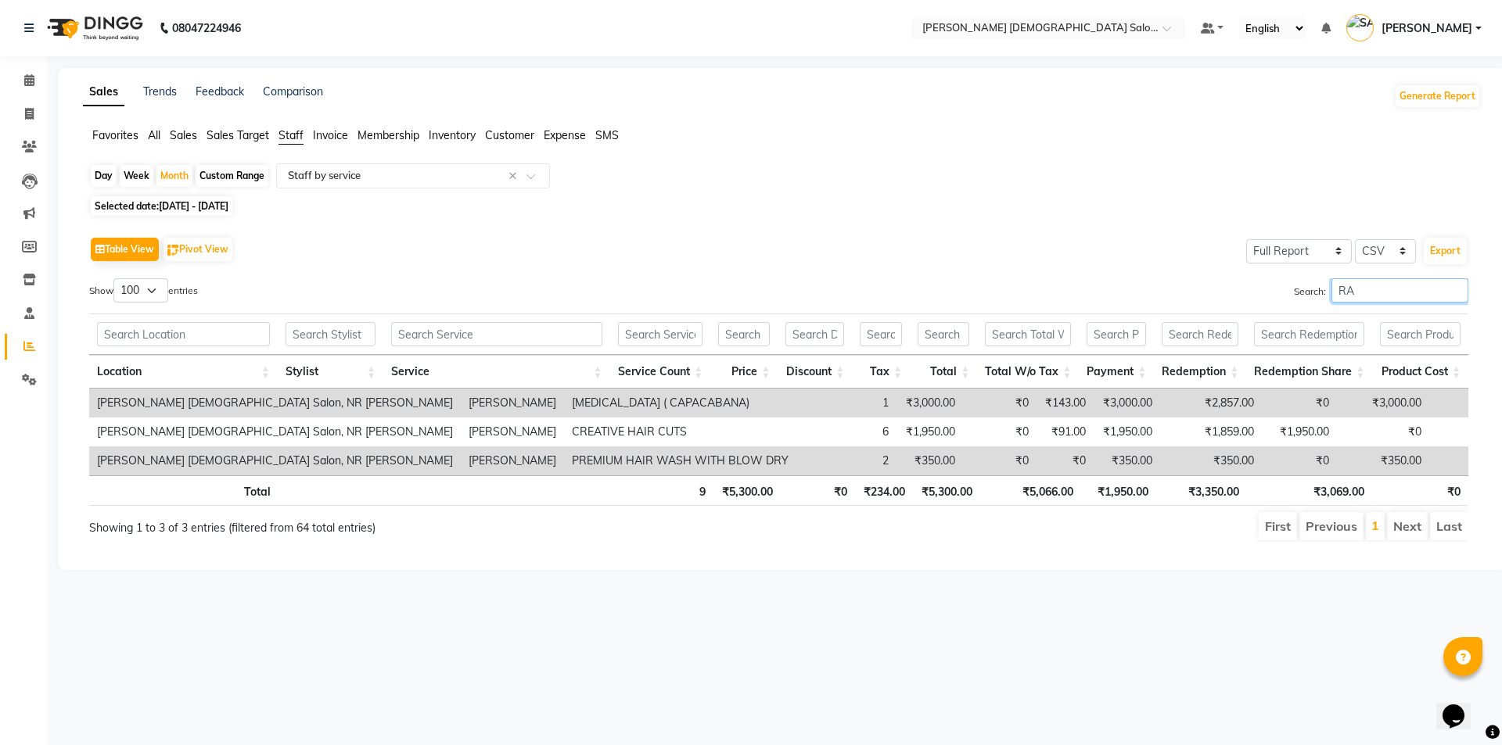
type input "R"
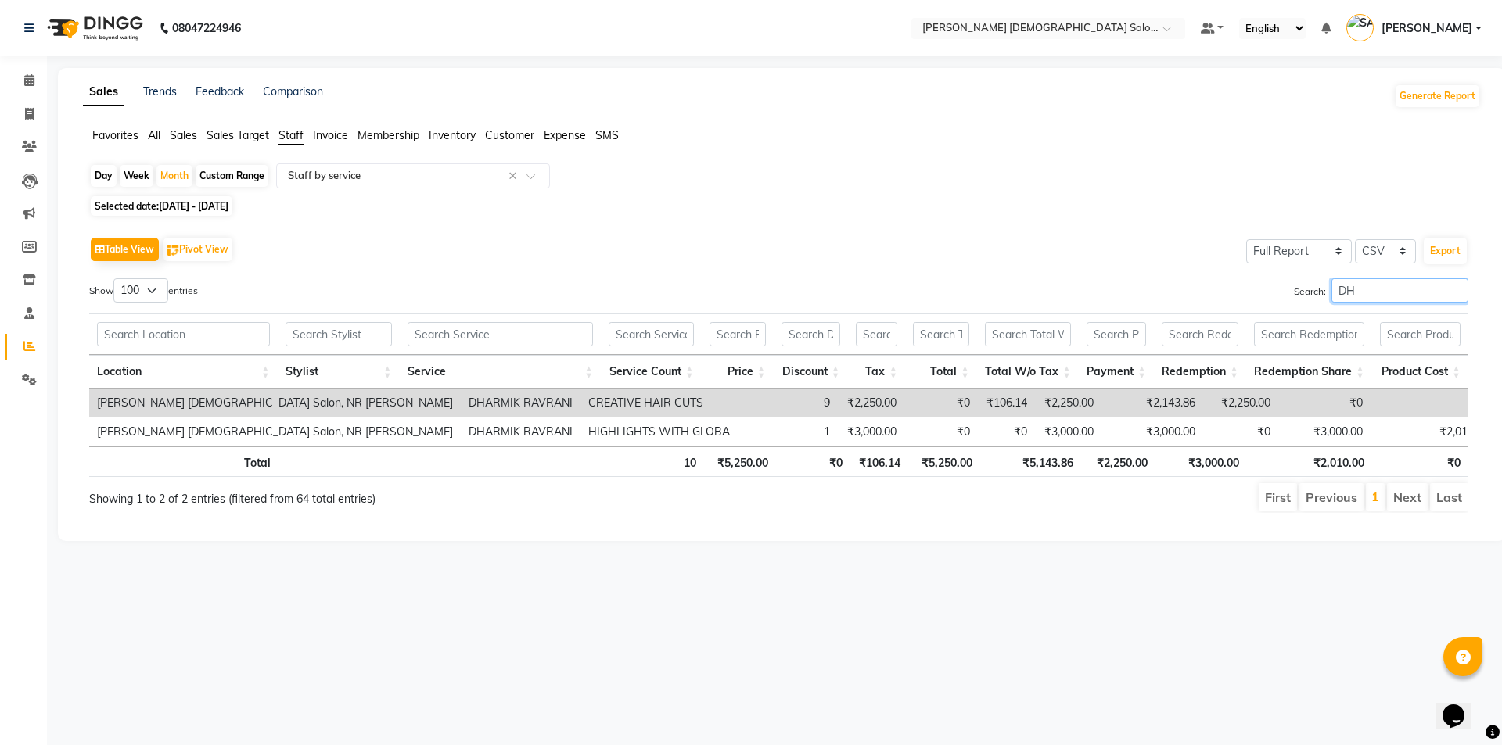
type input "D"
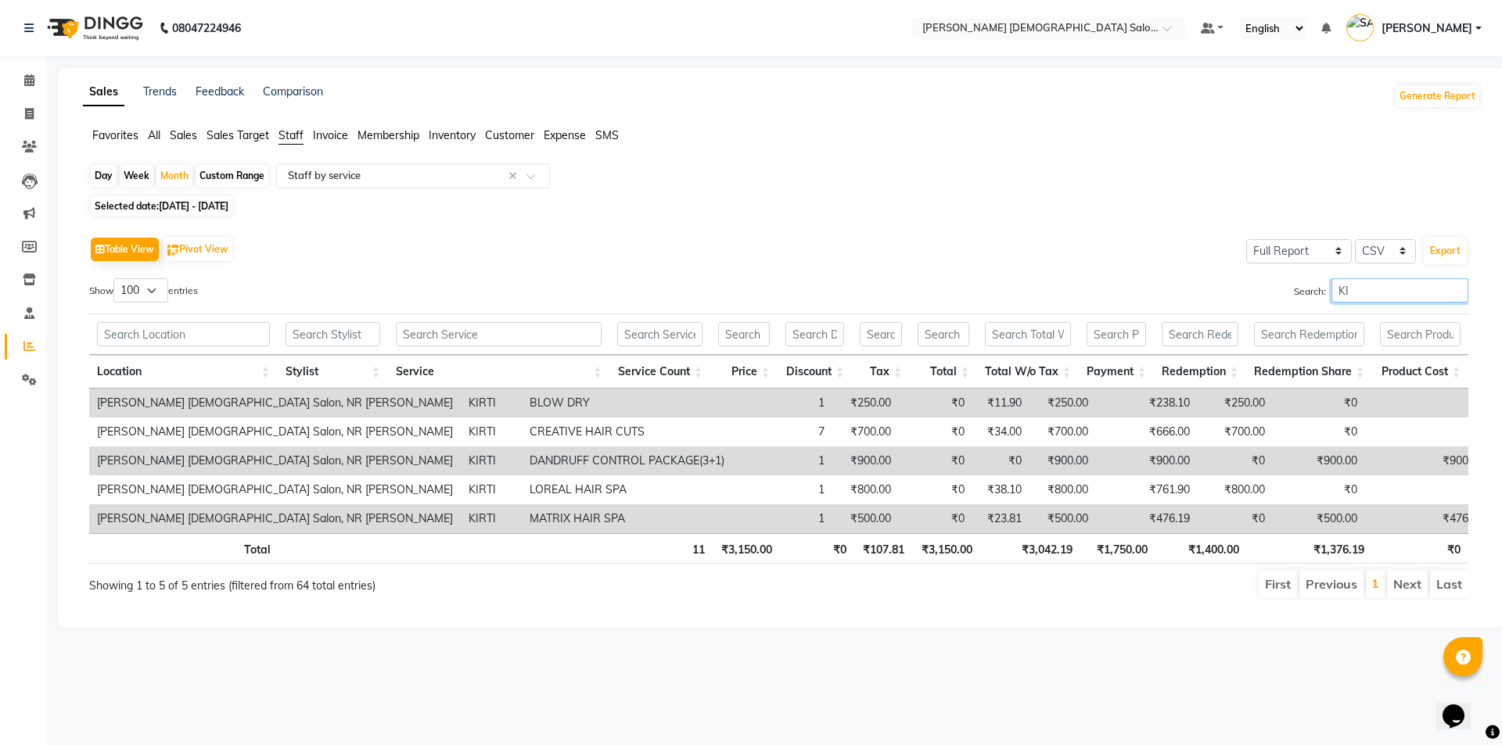
type input "K"
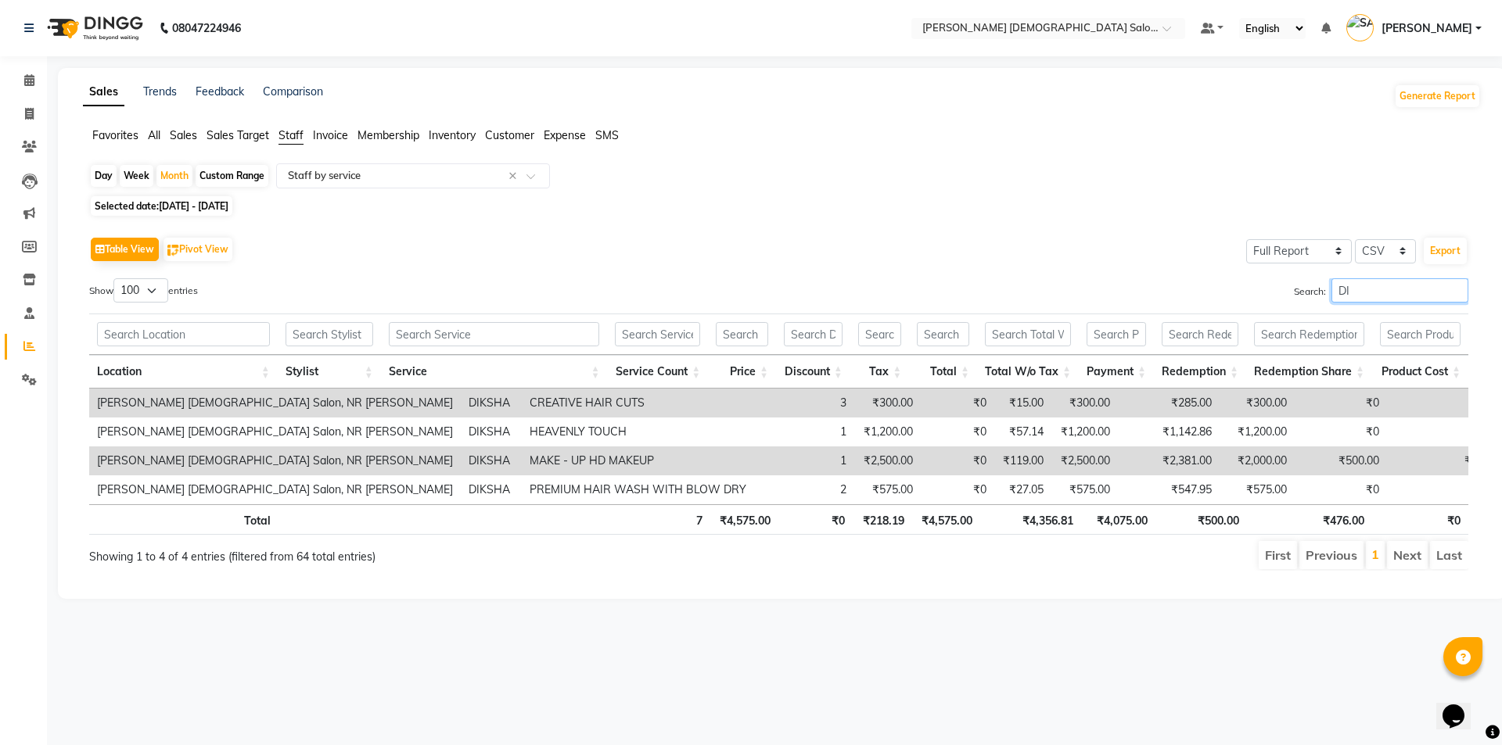
type input "D"
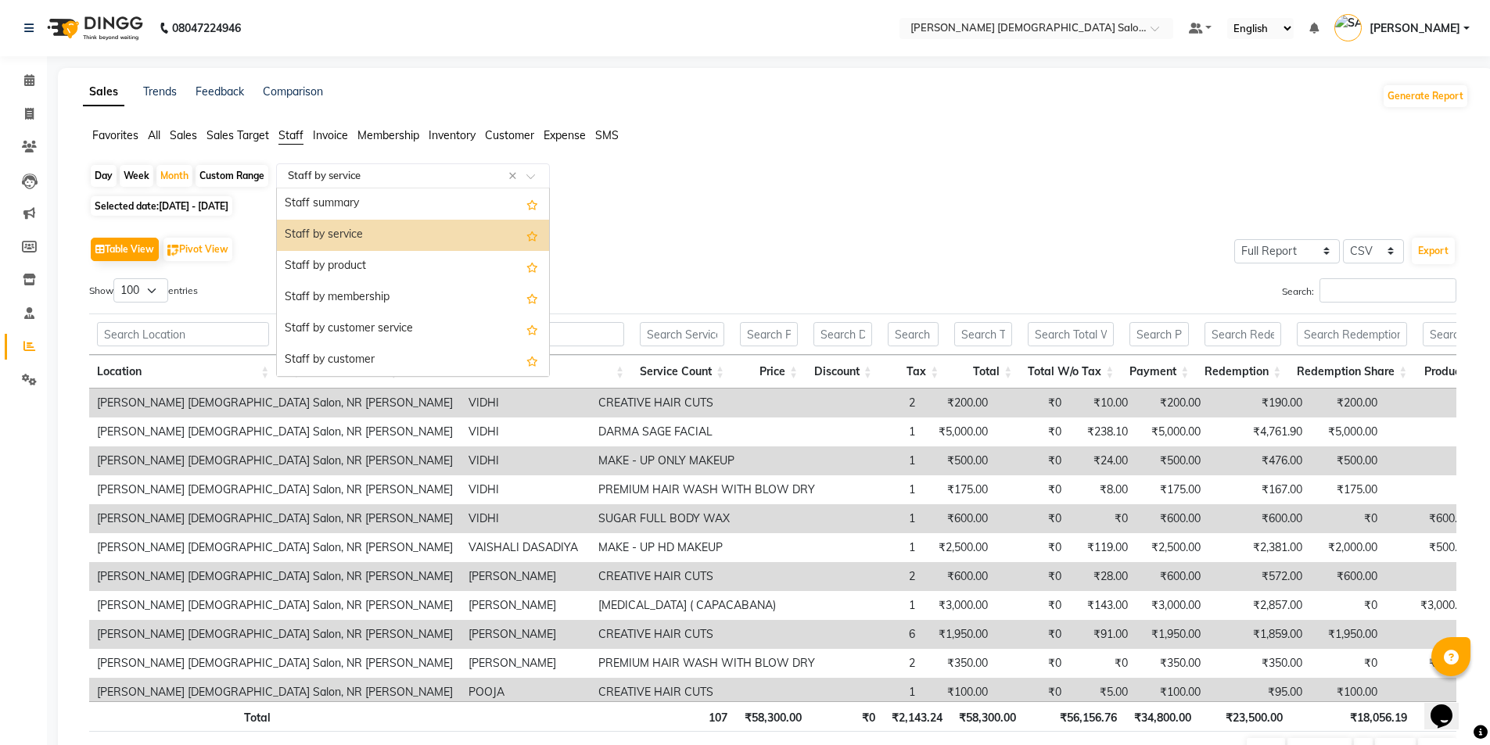
click at [386, 188] on ng-select "Select Report Type × Staff by service × Staff summary Staff by service Staff by…" at bounding box center [413, 175] width 274 height 25
click at [411, 215] on div "Staff summary" at bounding box center [413, 204] width 272 height 31
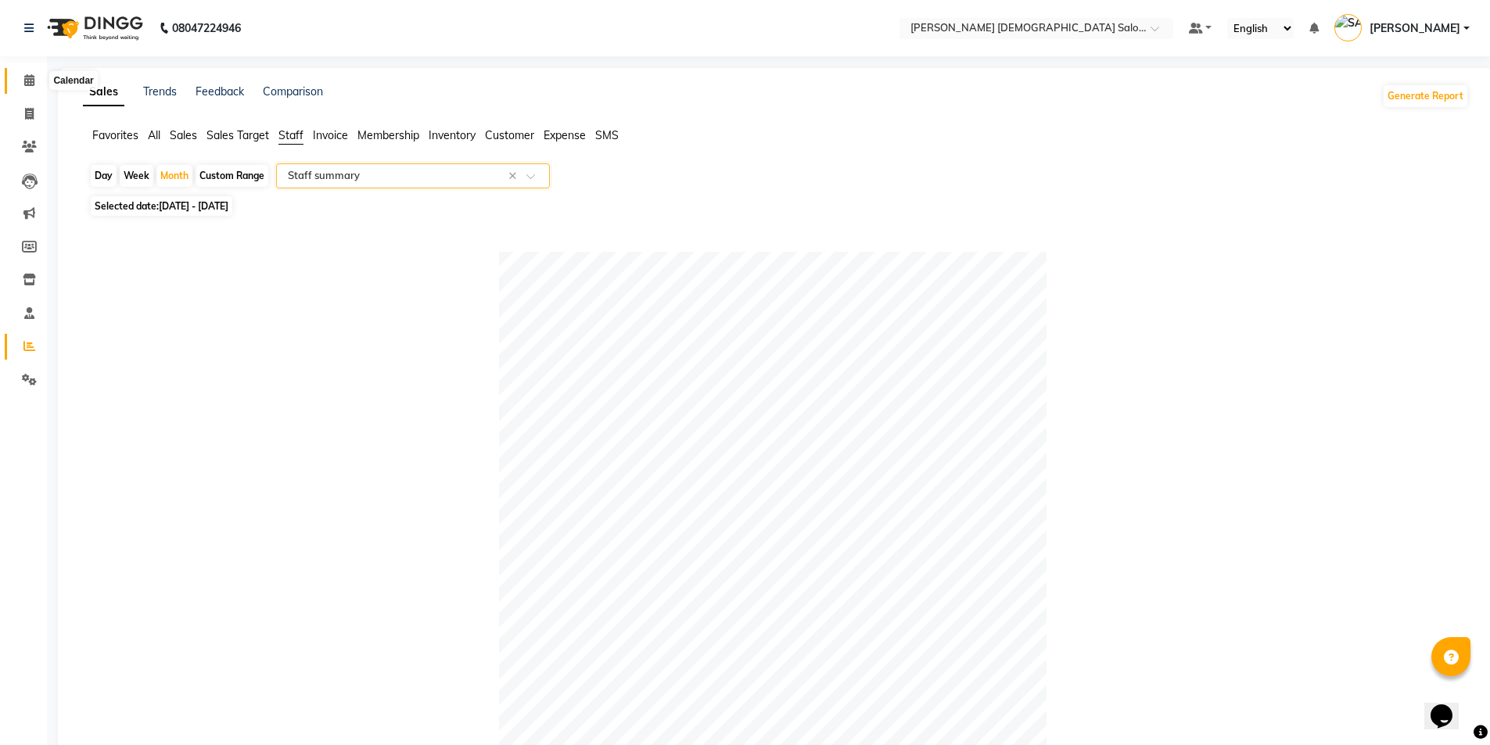
click at [31, 77] on icon at bounding box center [29, 80] width 10 height 12
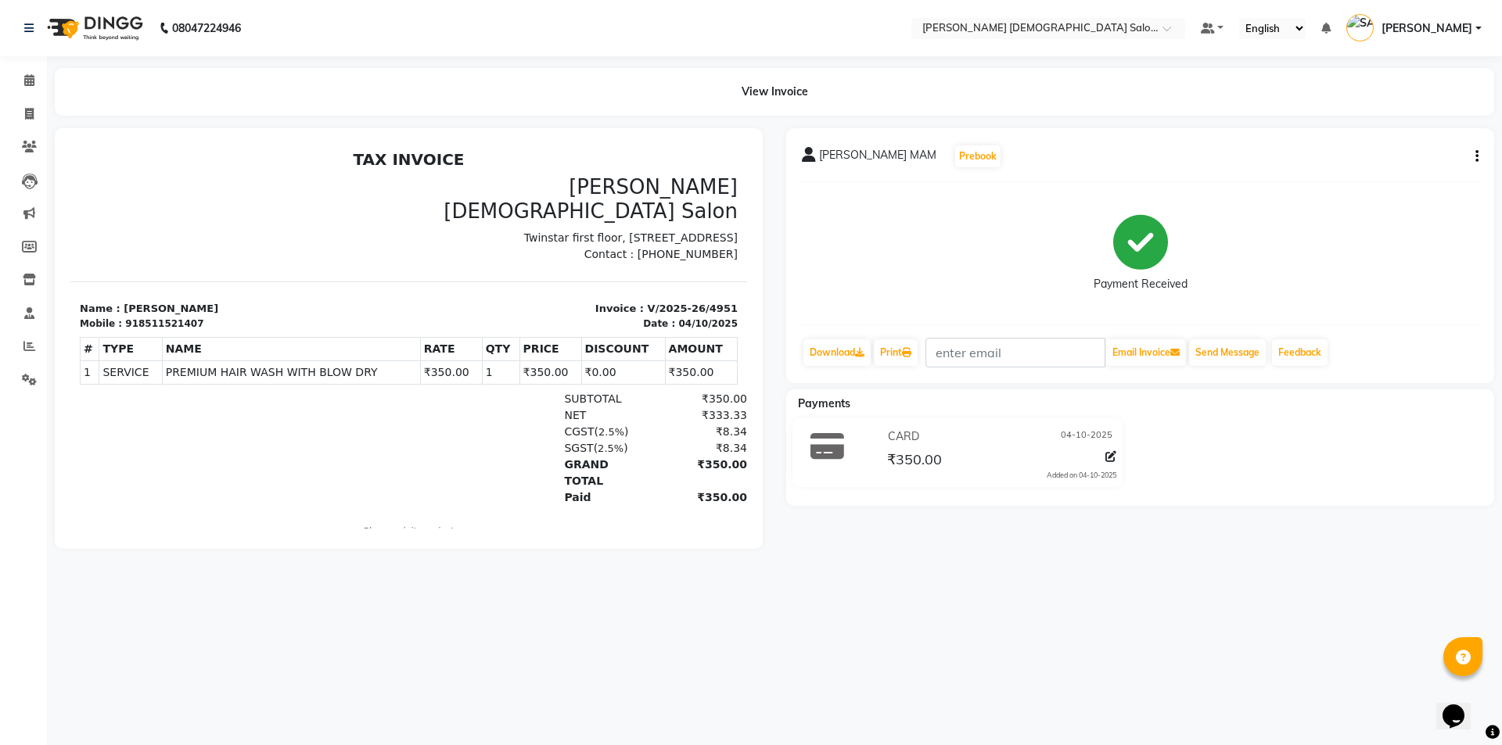
click at [1481, 157] on div "PRIYANSHI MAM Prebook Payment Received Download Print Email Invoice Send Messag…" at bounding box center [1140, 255] width 708 height 255
click at [1478, 157] on icon "button" at bounding box center [1476, 156] width 3 height 1
click at [1443, 143] on div "Split Service Amount" at bounding box center [1398, 147] width 107 height 20
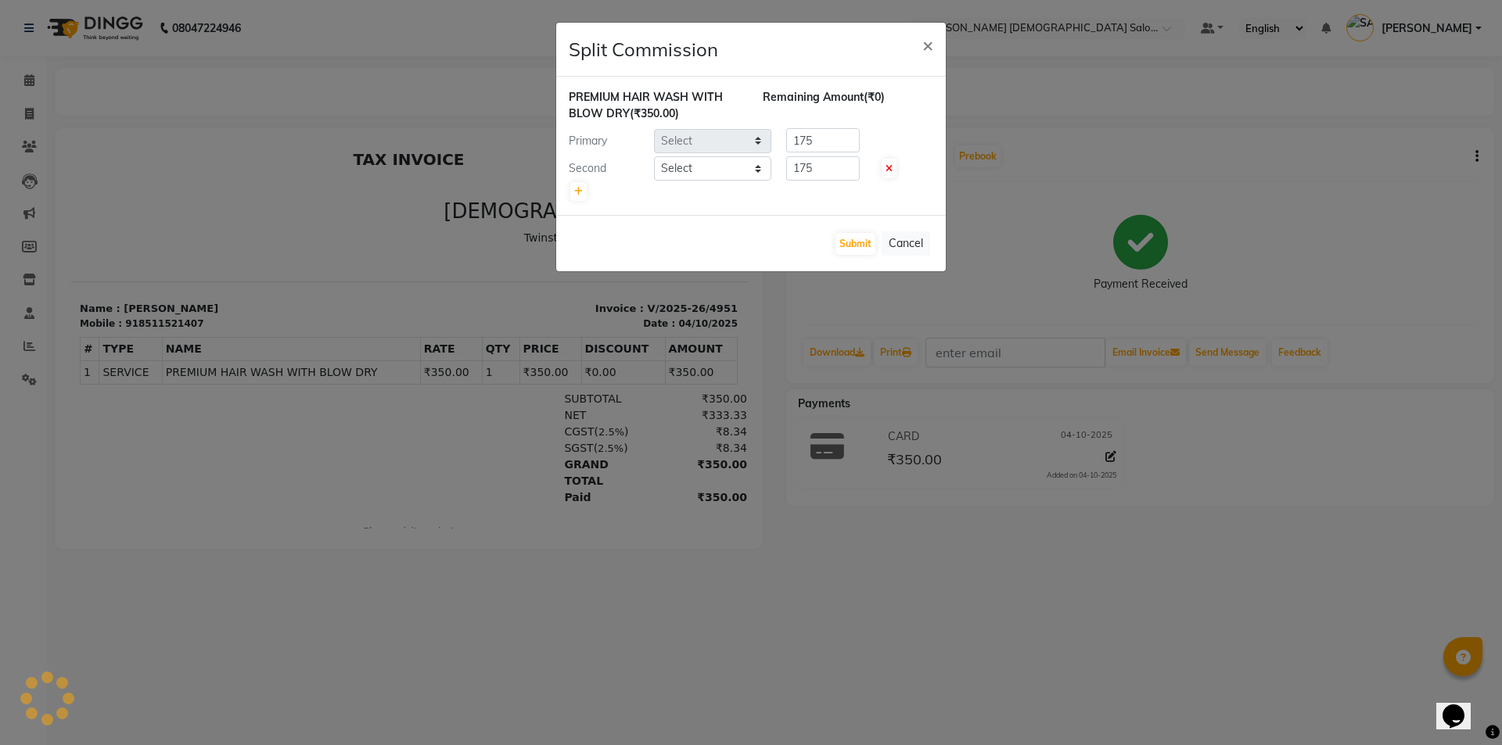
select select "67050"
select select "67031"
click at [930, 50] on span "×" at bounding box center [927, 44] width 11 height 23
